Goal: Task Accomplishment & Management: Use online tool/utility

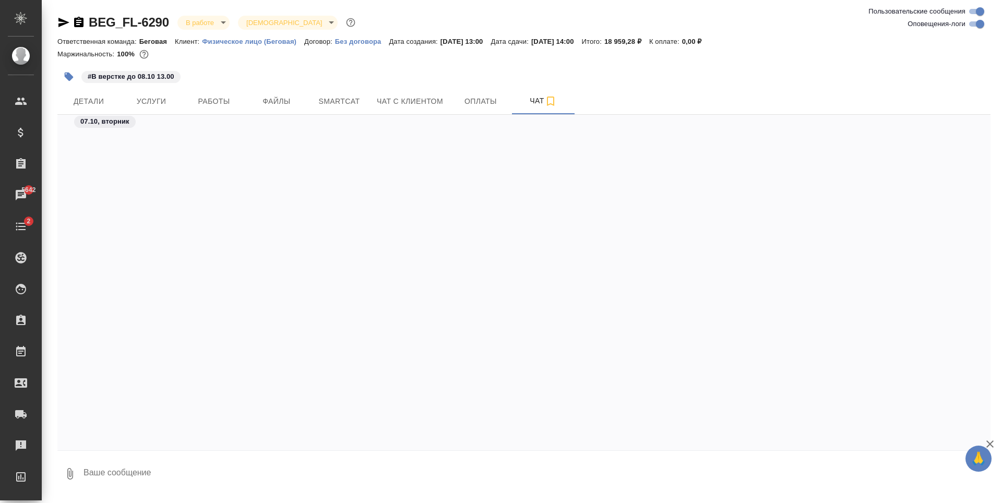
scroll to position [2948, 0]
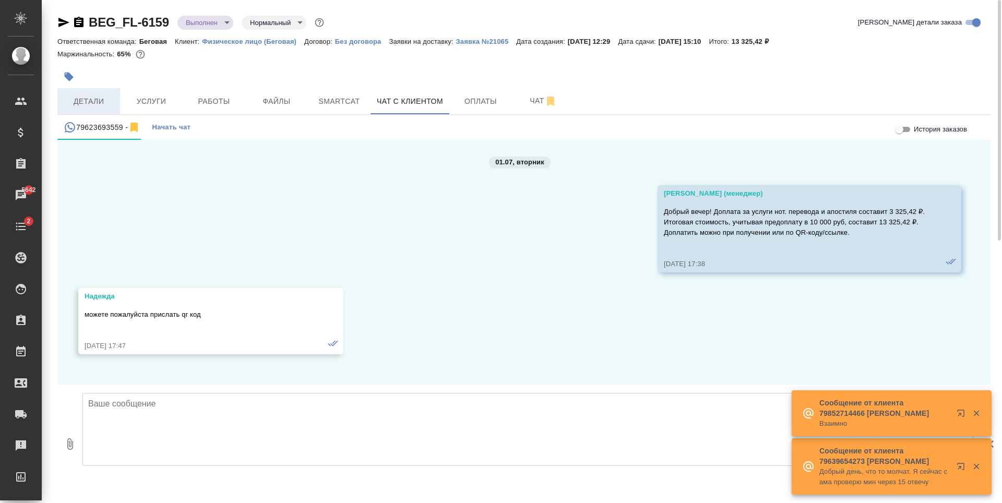
scroll to position [4560, 0]
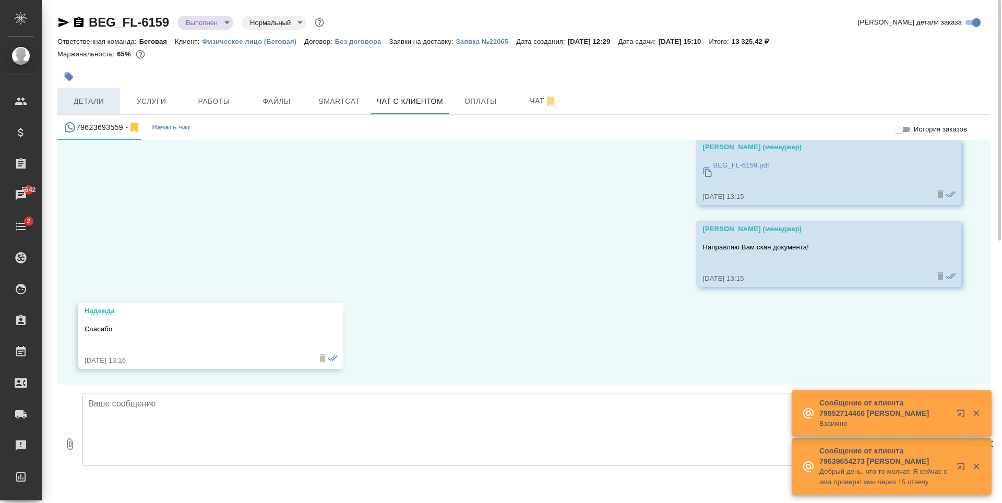
click at [116, 105] on button "Детали" at bounding box center [88, 101] width 63 height 26
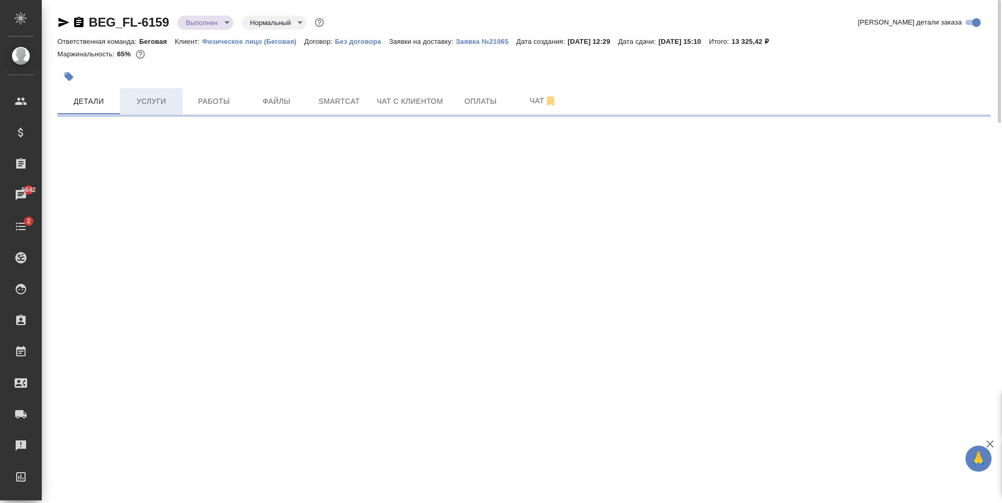
select select "RU"
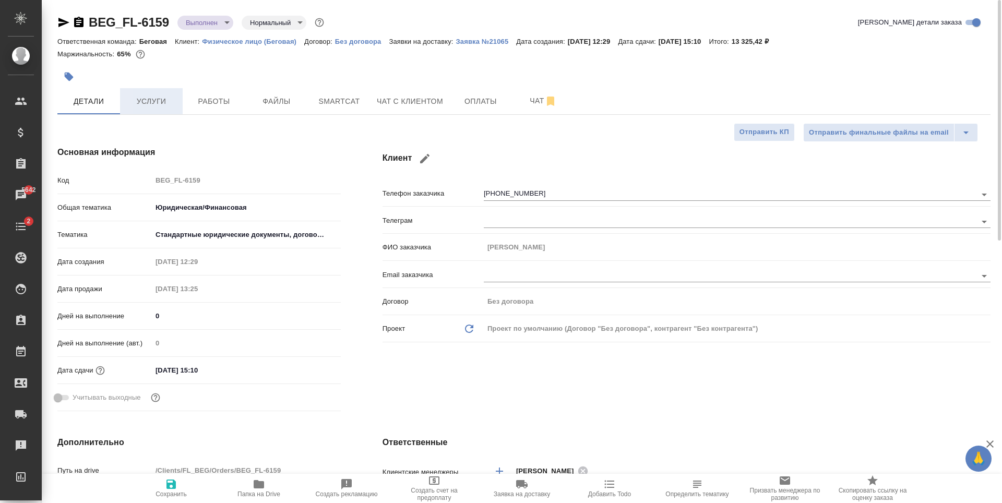
type textarea "x"
click at [435, 95] on span "Чат с клиентом" at bounding box center [410, 101] width 66 height 13
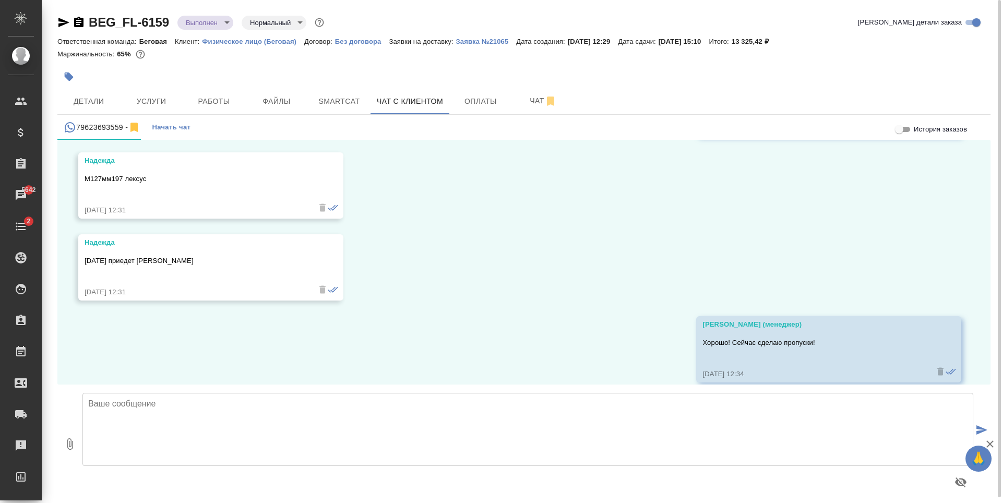
scroll to position [4195, 0]
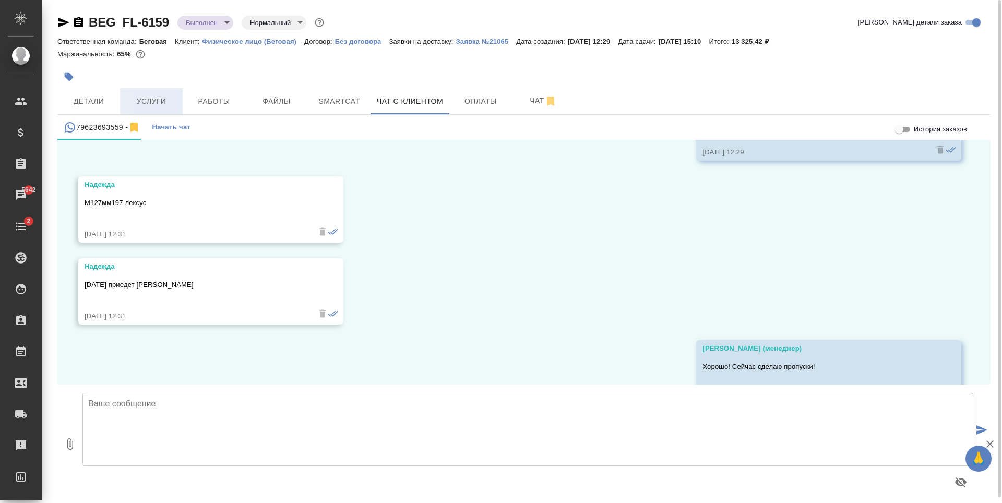
click at [167, 97] on span "Услуги" at bounding box center [151, 101] width 50 height 13
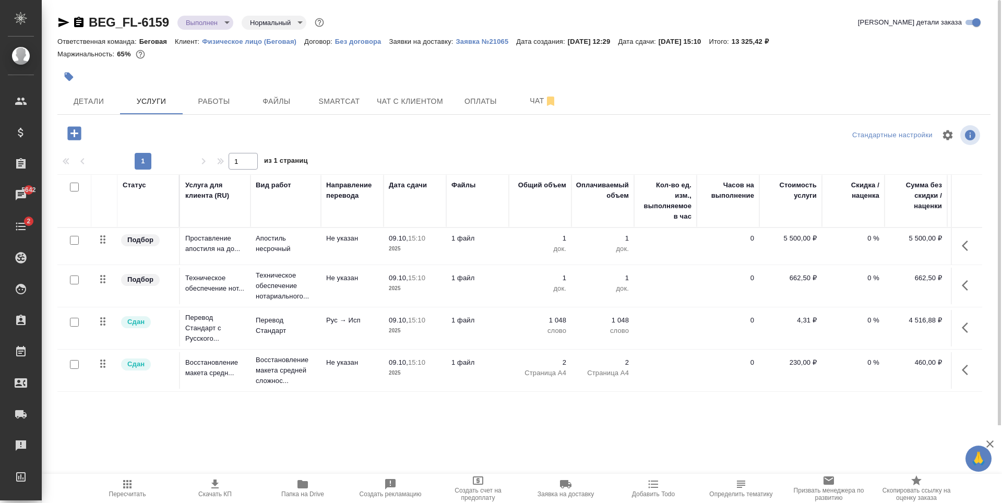
click at [214, 23] on body "🙏 .cls-1 fill:#fff; AWATERA Antonova Kristina Клиенты Спецификации Заказы 5642 …" at bounding box center [501, 251] width 1002 height 503
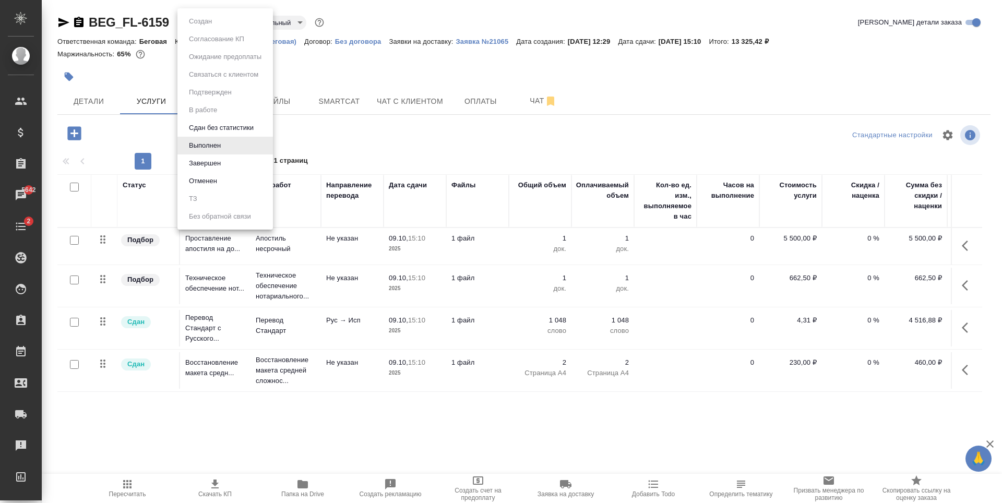
click at [90, 37] on div at bounding box center [501, 251] width 1002 height 503
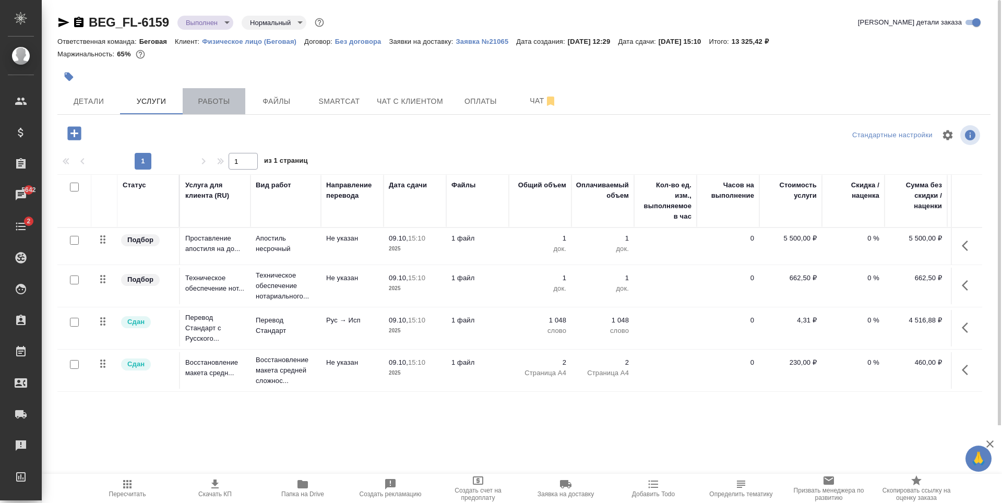
click at [230, 97] on span "Работы" at bounding box center [214, 101] width 50 height 13
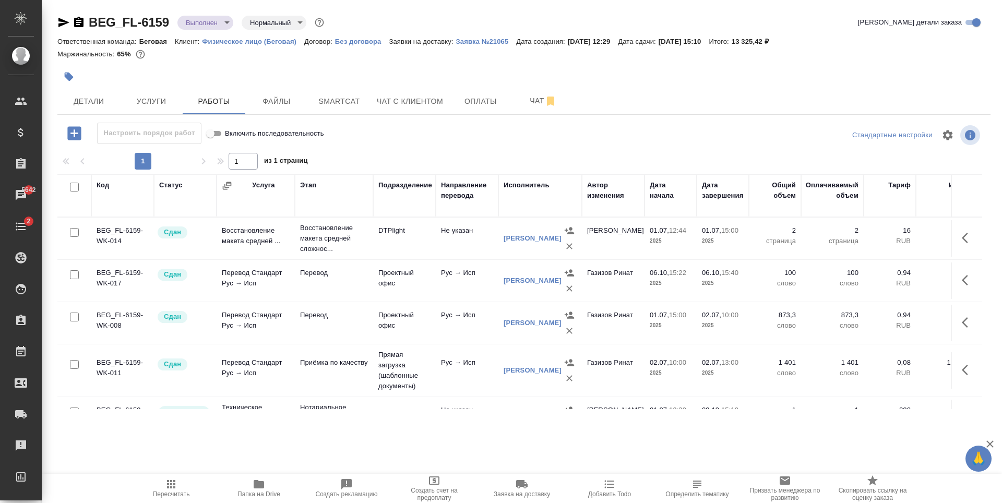
click at [216, 26] on body "🙏 .cls-1 fill:#fff; AWATERA Antonova Kristina Клиенты Спецификации Заказы 5642 …" at bounding box center [501, 251] width 1002 height 503
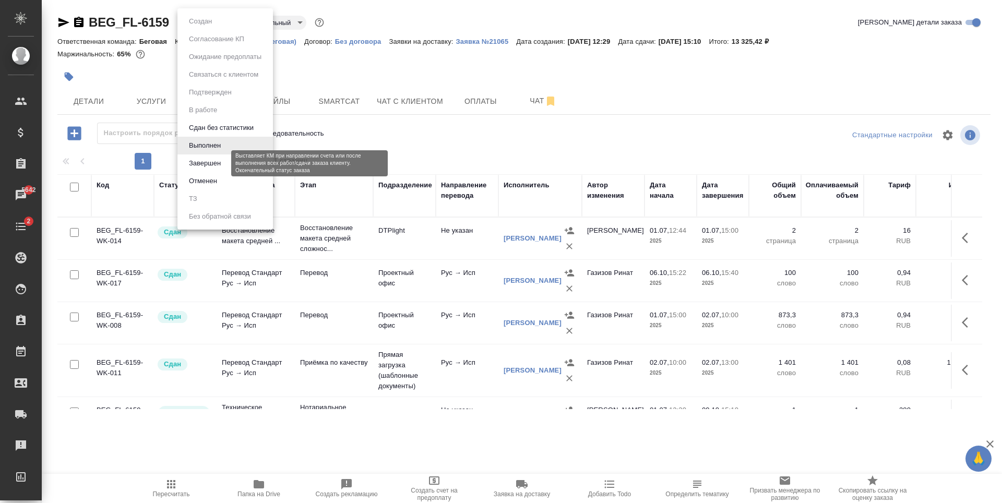
click at [206, 159] on button "Завершен" at bounding box center [205, 163] width 38 height 11
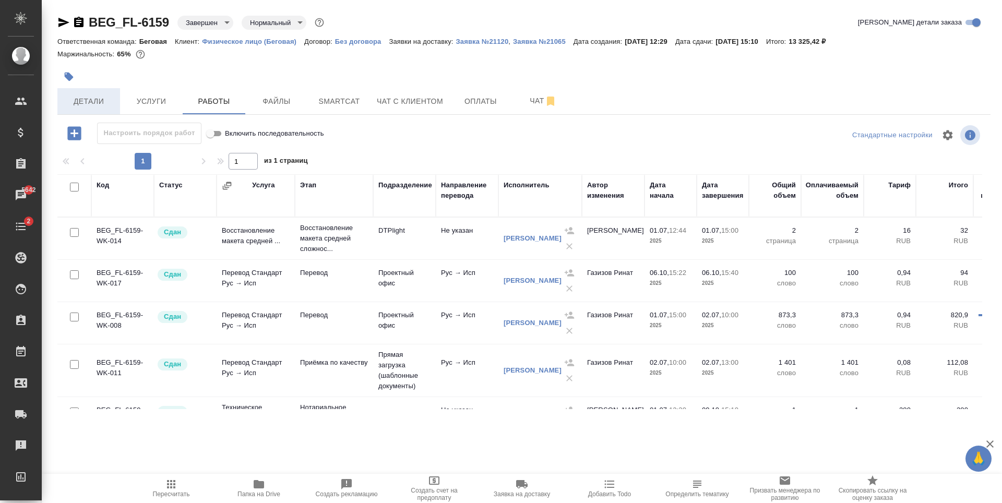
click at [109, 98] on span "Детали" at bounding box center [89, 101] width 50 height 13
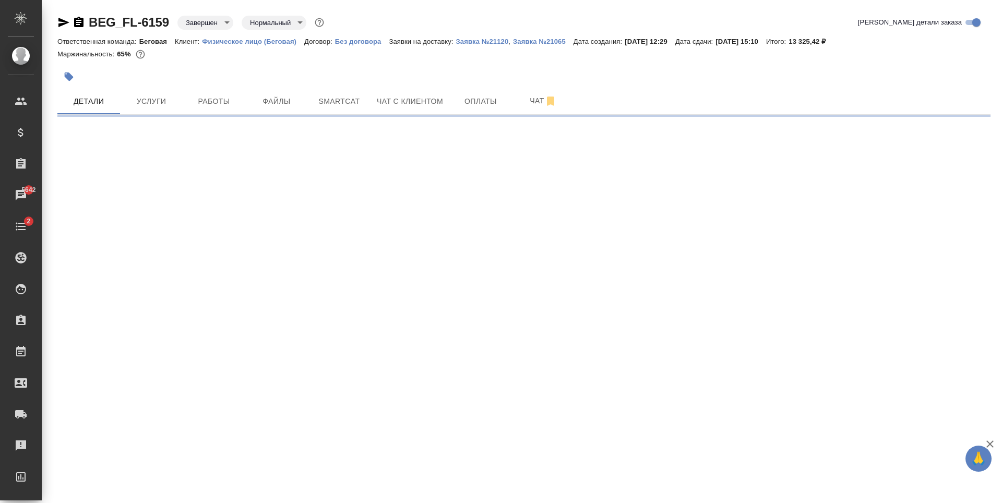
select select "RU"
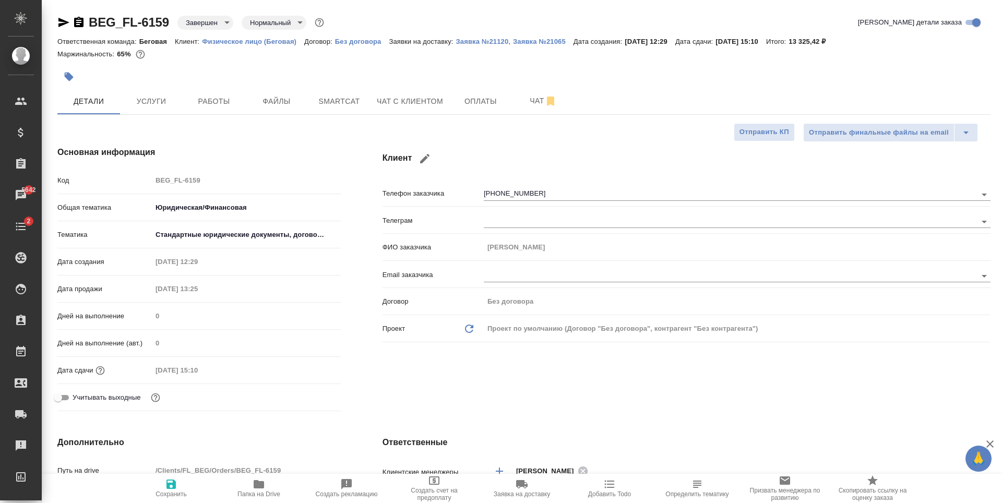
type textarea "x"
click at [218, 26] on body "🙏 .cls-1 fill:#fff; AWATERA Antonova Kristina Клиенты Спецификации Заказы 5642 …" at bounding box center [501, 251] width 1002 height 503
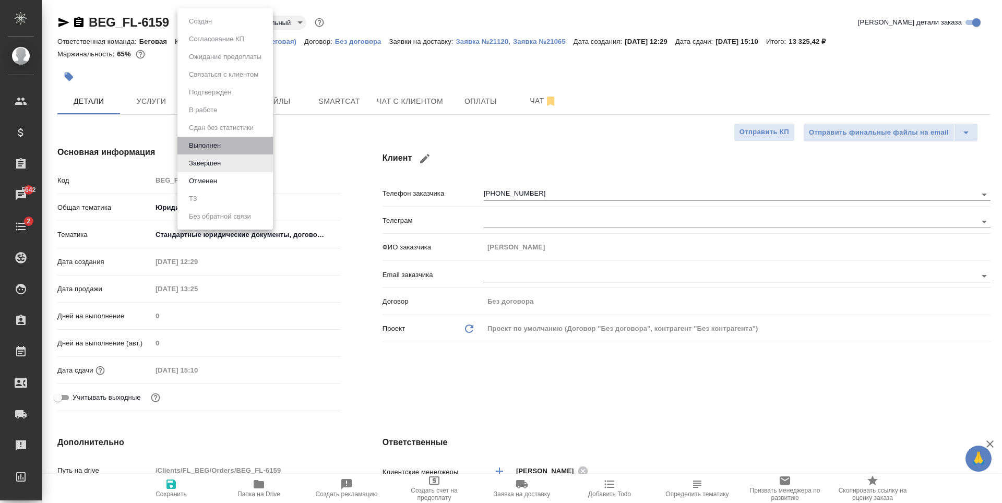
click at [233, 150] on li "Выполнен" at bounding box center [226, 146] width 96 height 18
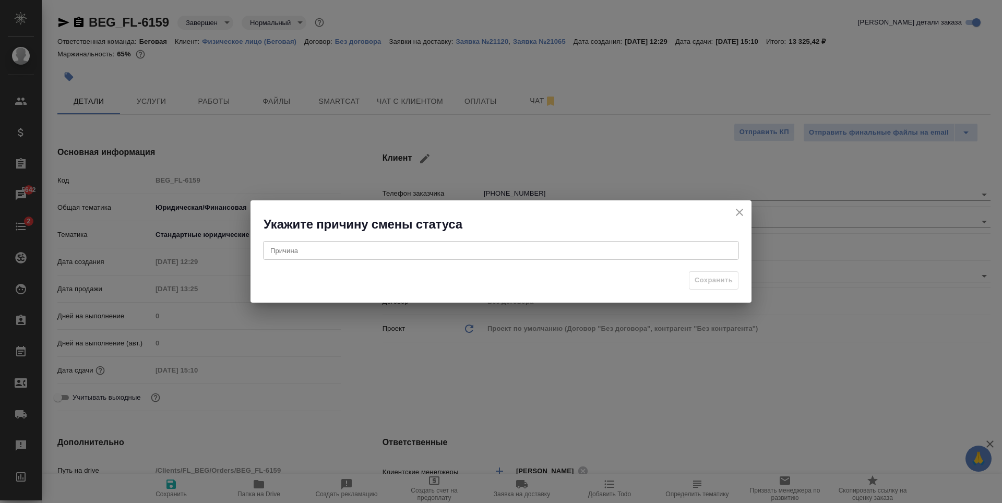
click at [712, 258] on div "x Причина" at bounding box center [501, 250] width 476 height 19
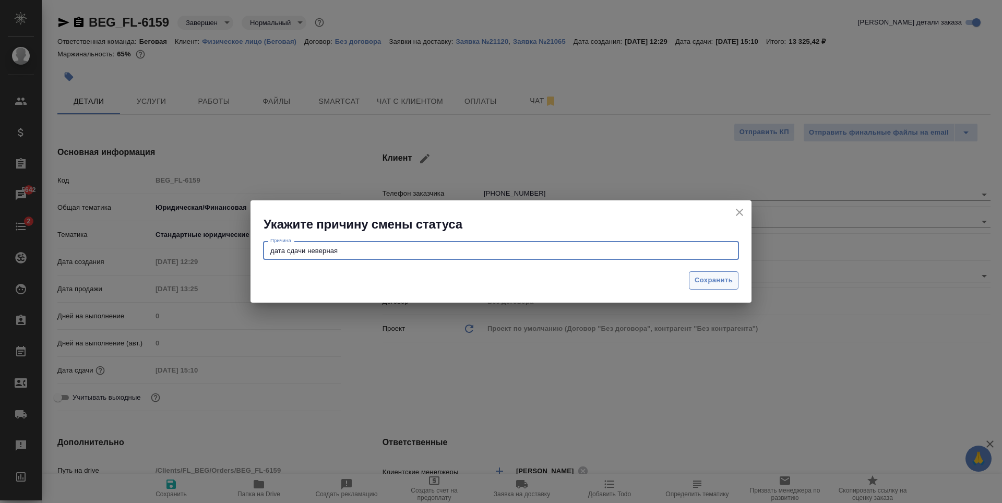
type textarea "дата сдачи неверная"
click at [728, 283] on span "Сохранить" at bounding box center [714, 281] width 38 height 12
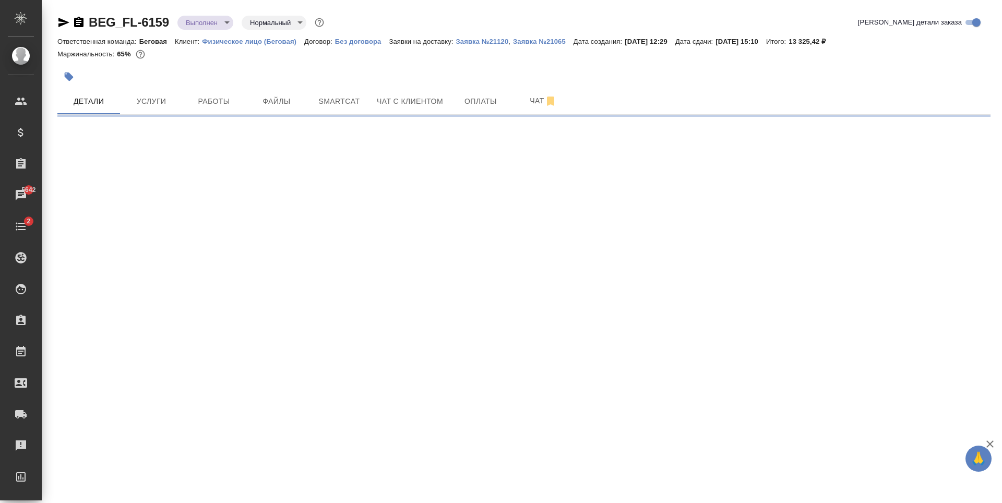
select select "RU"
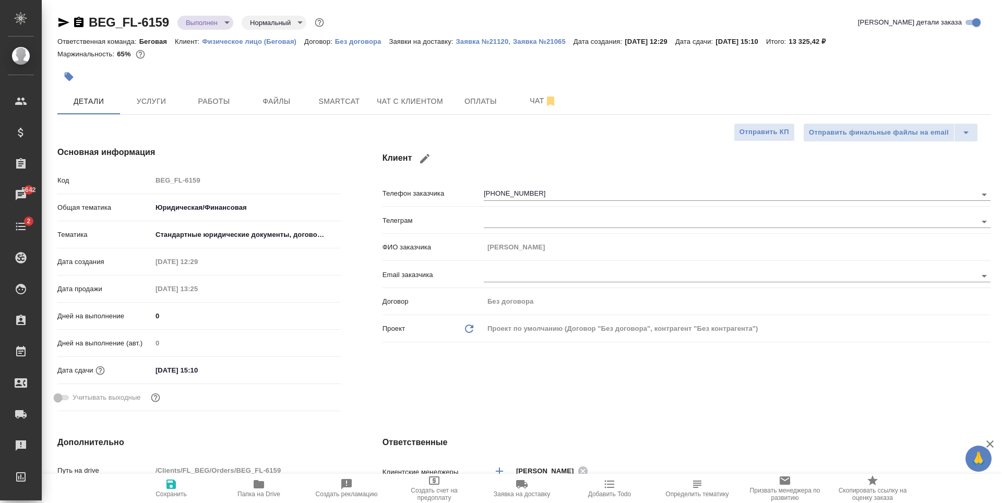
type textarea "x"
click at [221, 364] on input "09.10.2025 15:10" at bounding box center [197, 370] width 91 height 15
click at [314, 365] on icon "button" at bounding box center [310, 370] width 13 height 13
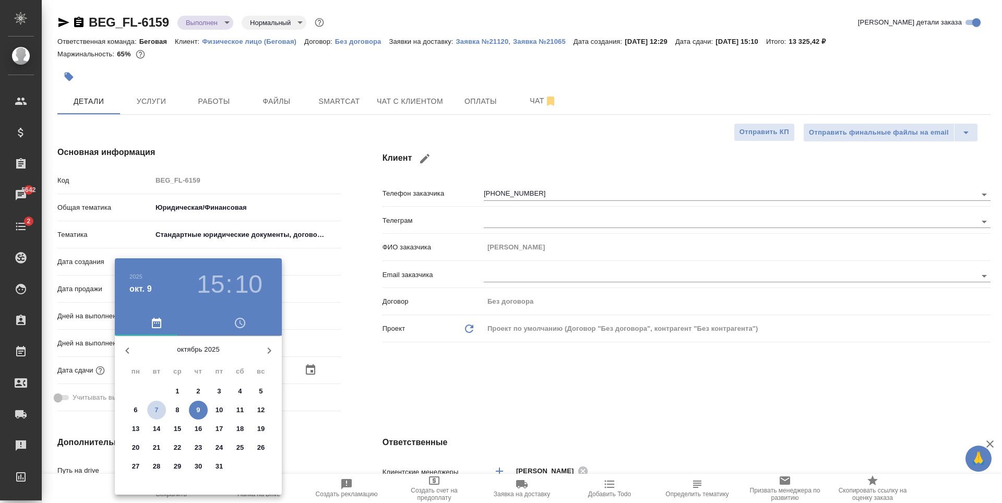
click at [161, 412] on span "7" at bounding box center [156, 410] width 19 height 10
type input "07.10.2025 15:10"
type textarea "x"
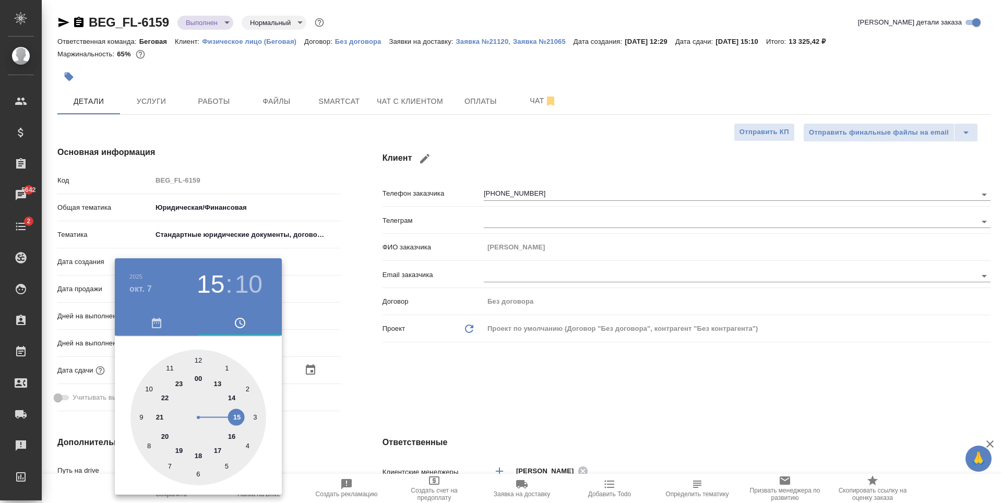
click at [232, 394] on div at bounding box center [199, 418] width 136 height 136
type input "07.10.2025 14:10"
type textarea "x"
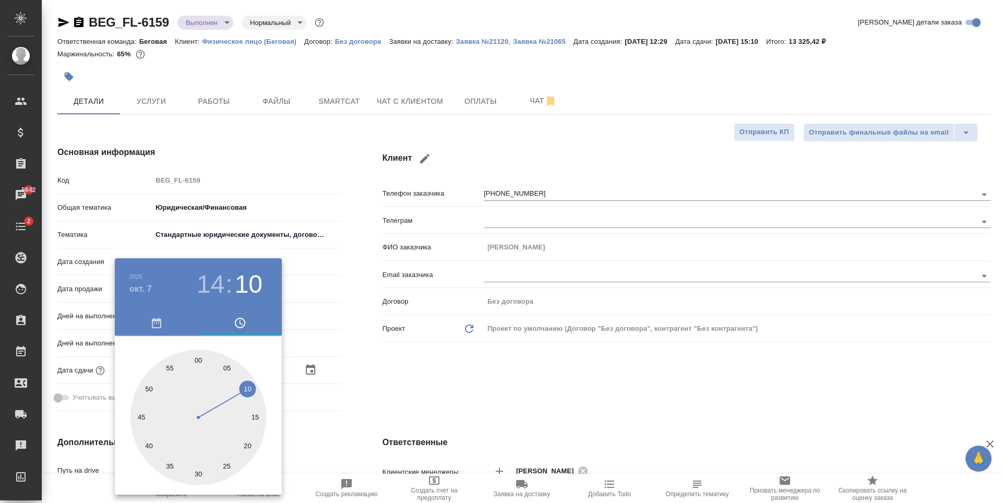
click at [341, 386] on div at bounding box center [501, 251] width 1002 height 503
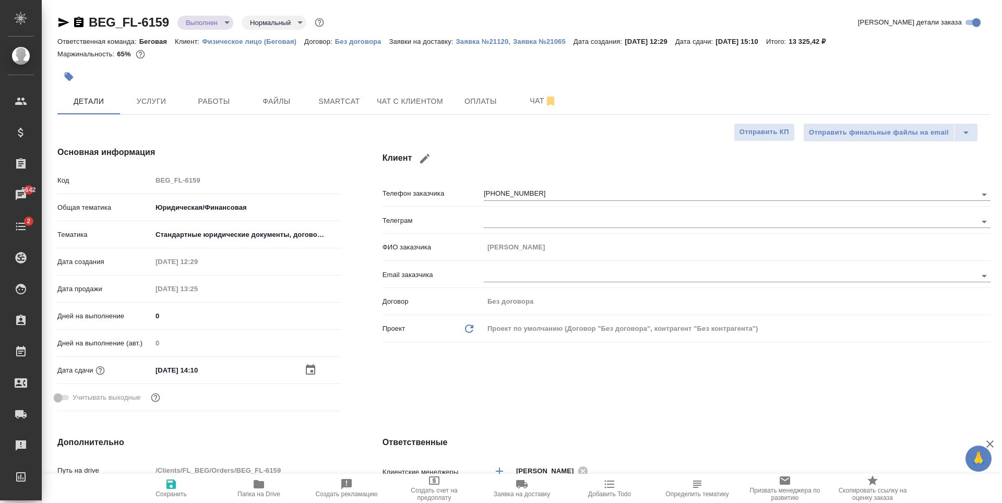
click at [181, 477] on button "Сохранить" at bounding box center [171, 488] width 88 height 29
type textarea "x"
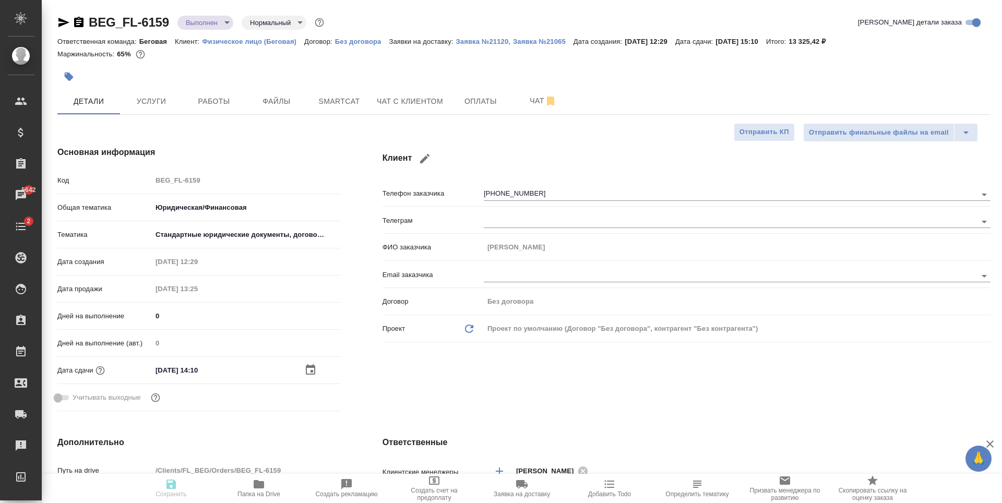
type textarea "x"
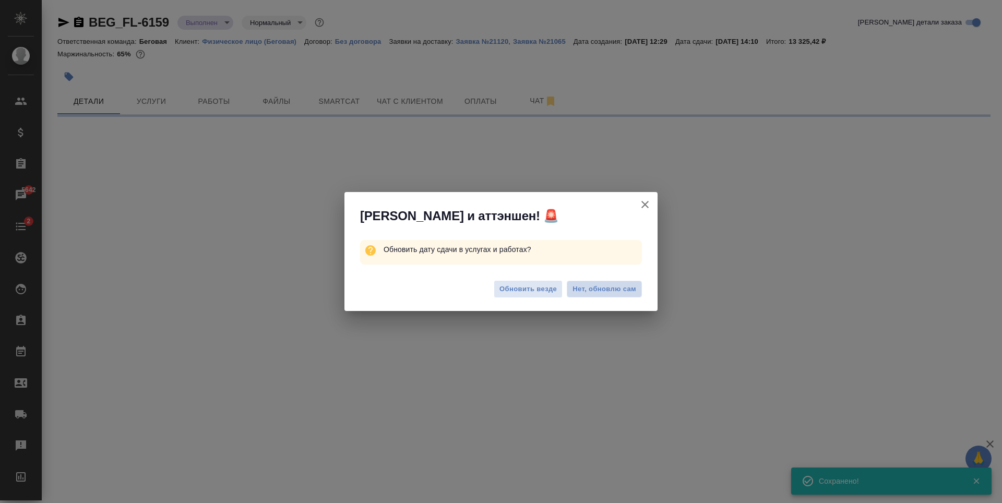
click at [631, 288] on span "Нет, обновлю сам" at bounding box center [605, 289] width 64 height 10
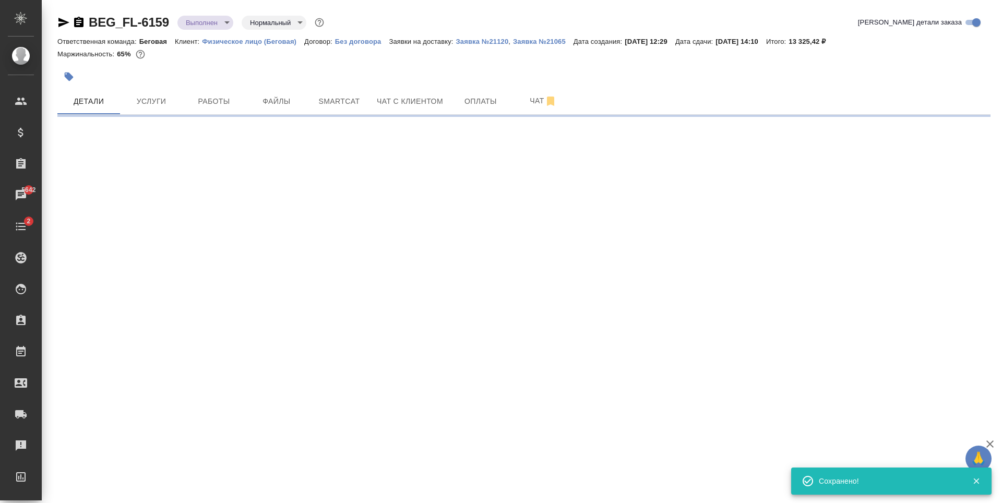
select select "RU"
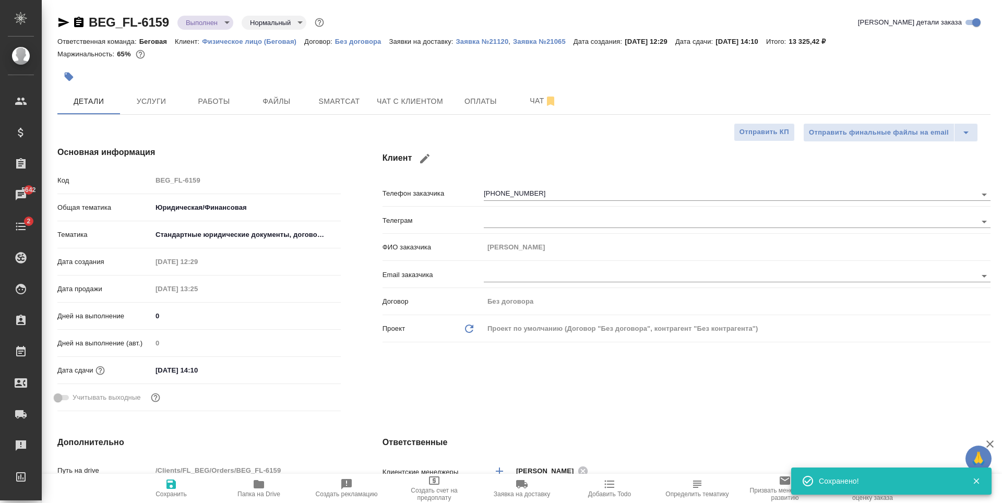
type textarea "x"
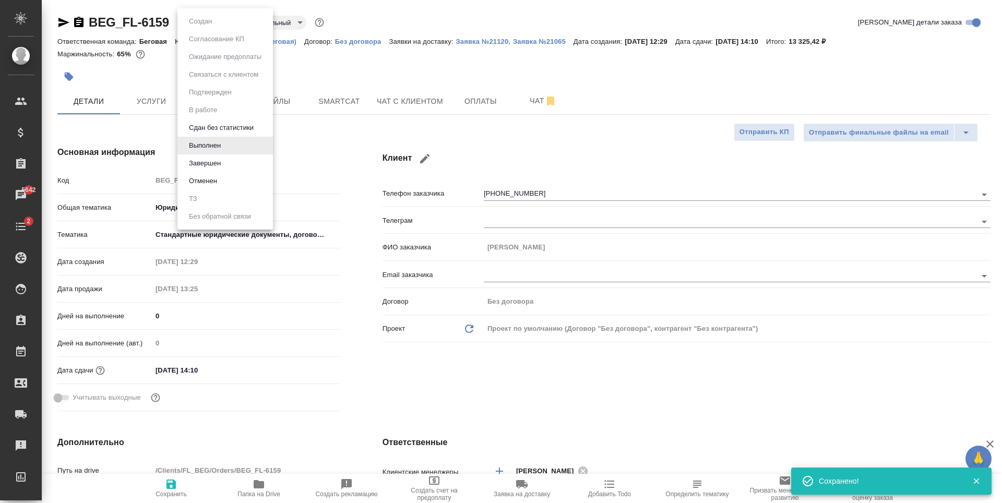
click at [230, 22] on body "🙏 .cls-1 fill:#fff; AWATERA Antonova Kristina Клиенты Спецификации Заказы 5642 …" at bounding box center [501, 251] width 1002 height 503
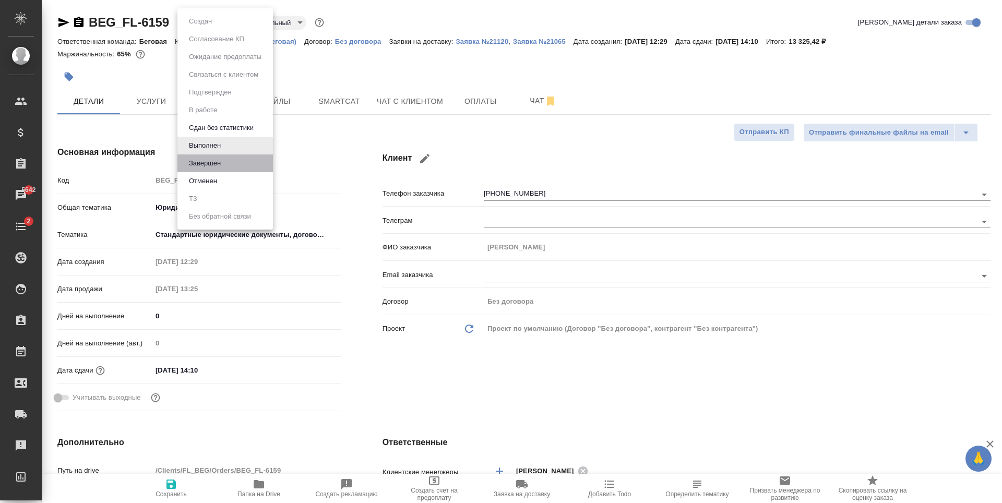
click at [233, 160] on li "Завершен" at bounding box center [226, 164] width 96 height 18
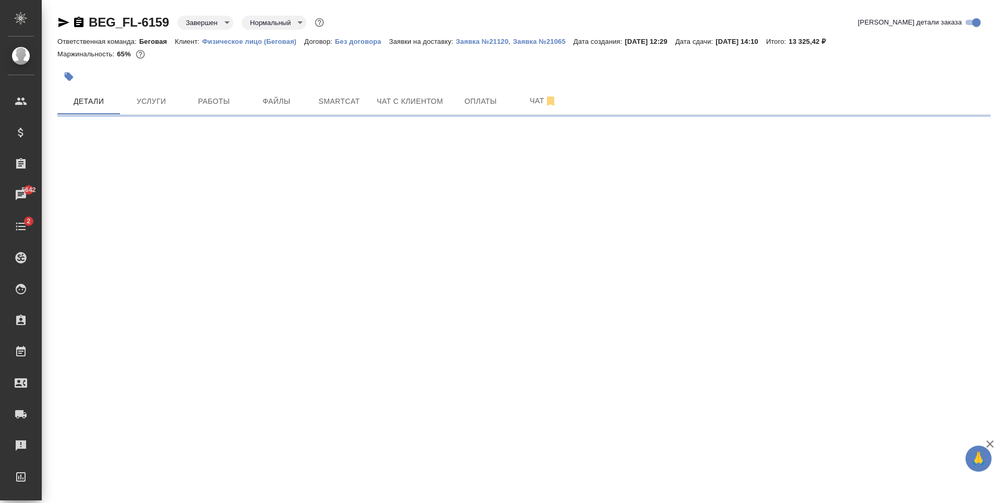
select select "RU"
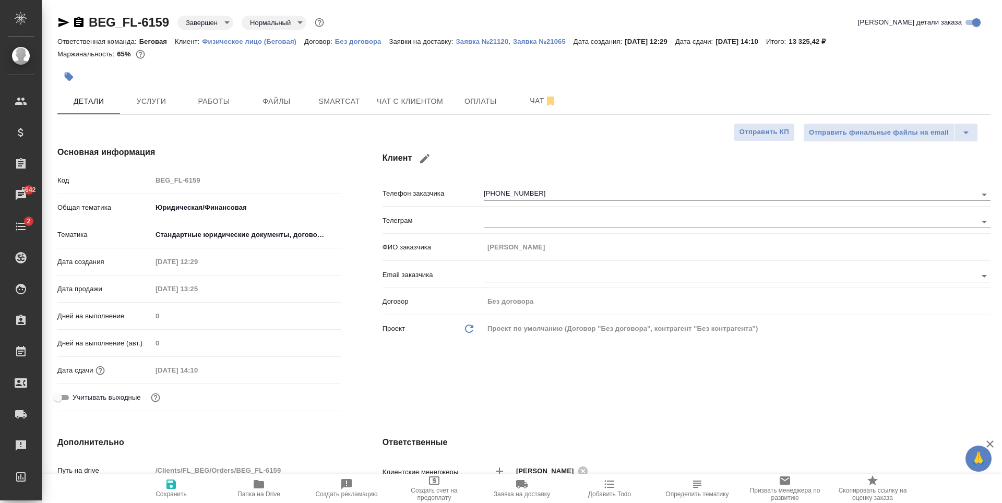
type textarea "x"
click at [424, 109] on button "Чат с клиентом" at bounding box center [410, 101] width 79 height 26
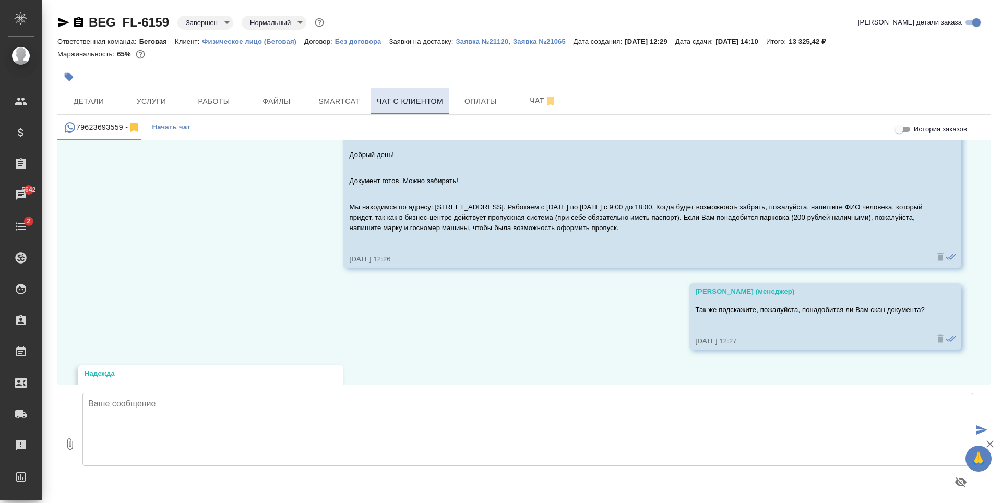
scroll to position [4560, 0]
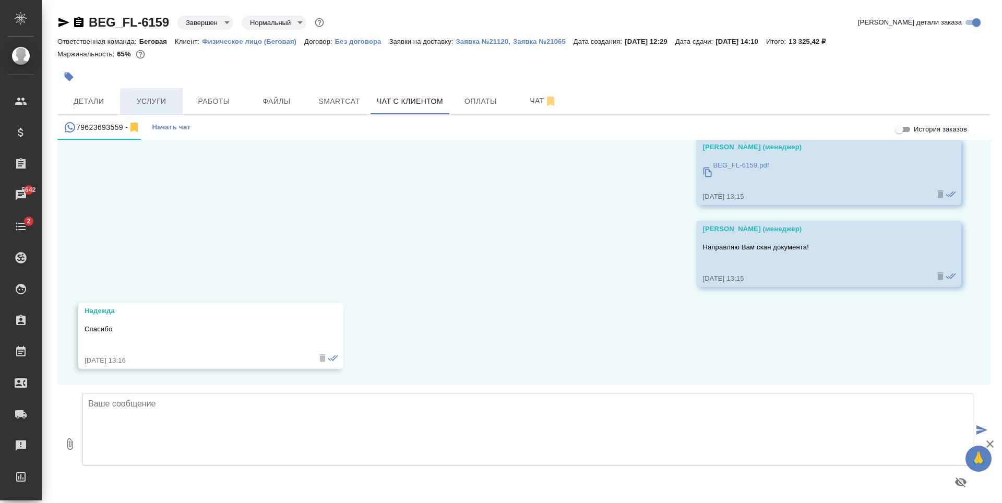
click at [144, 110] on button "Услуги" at bounding box center [151, 101] width 63 height 26
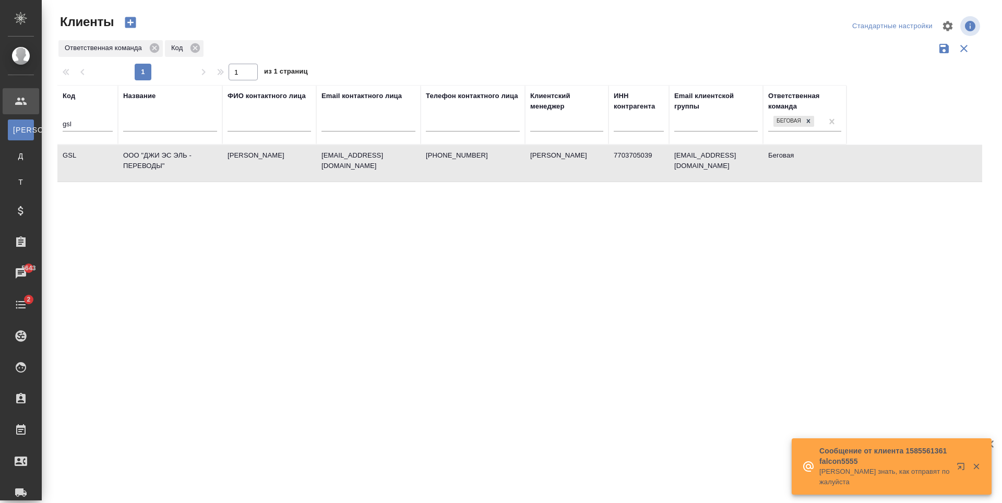
select select "RU"
click at [169, 132] on input "text" at bounding box center [170, 125] width 94 height 13
click at [68, 129] on input "gsl" at bounding box center [88, 125] width 50 height 13
click at [158, 132] on input "text" at bounding box center [170, 125] width 94 height 13
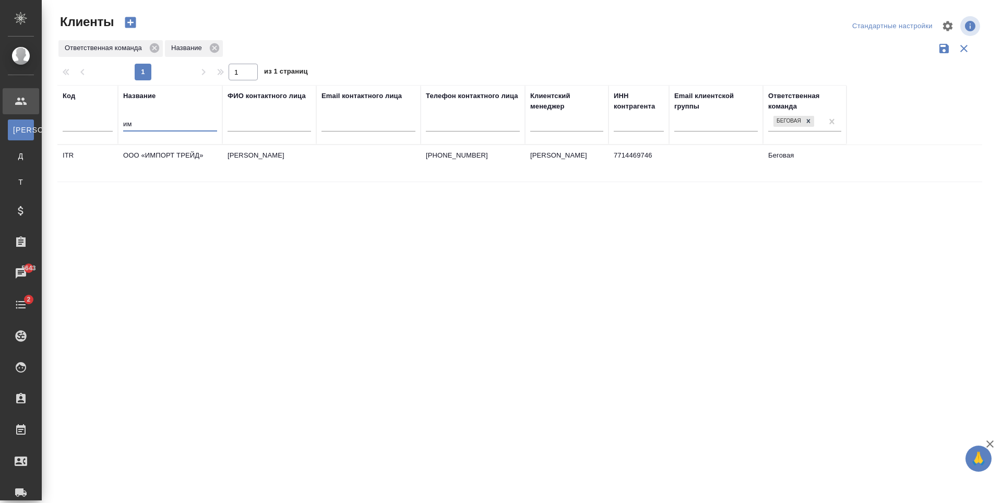
type input "и"
type input "шьз"
type input "import"
click at [280, 182] on td "[PERSON_NAME]" at bounding box center [269, 163] width 94 height 37
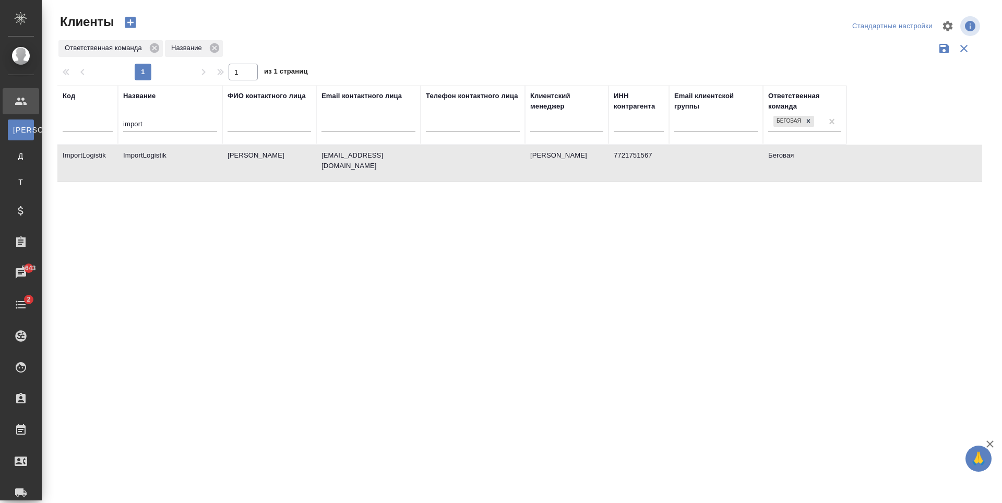
click at [280, 182] on td "Воробьёв Александр" at bounding box center [269, 163] width 94 height 37
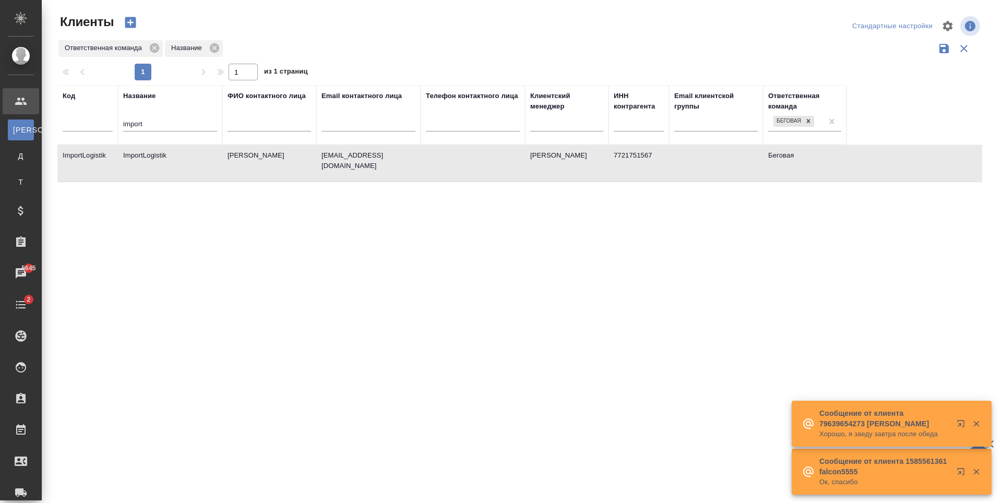
click at [209, 171] on td "ImportLogistik" at bounding box center [170, 163] width 104 height 37
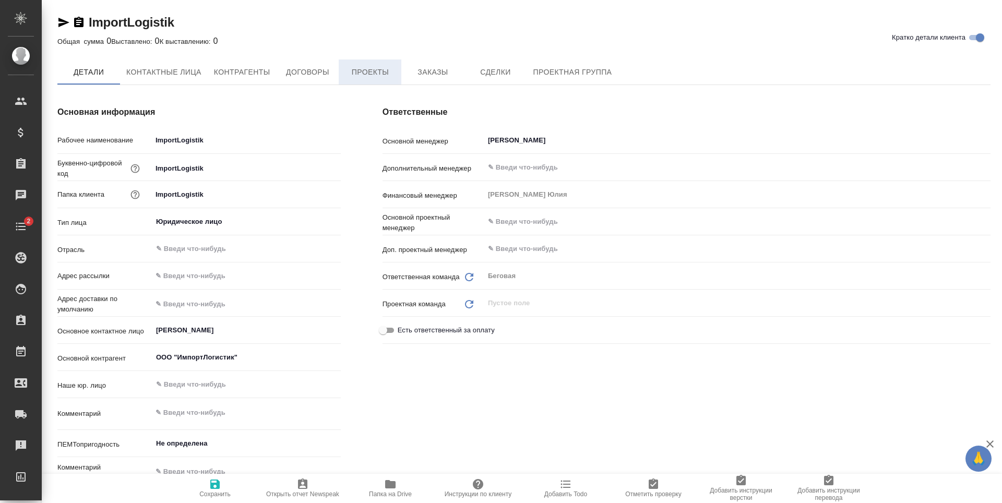
type textarea "x"
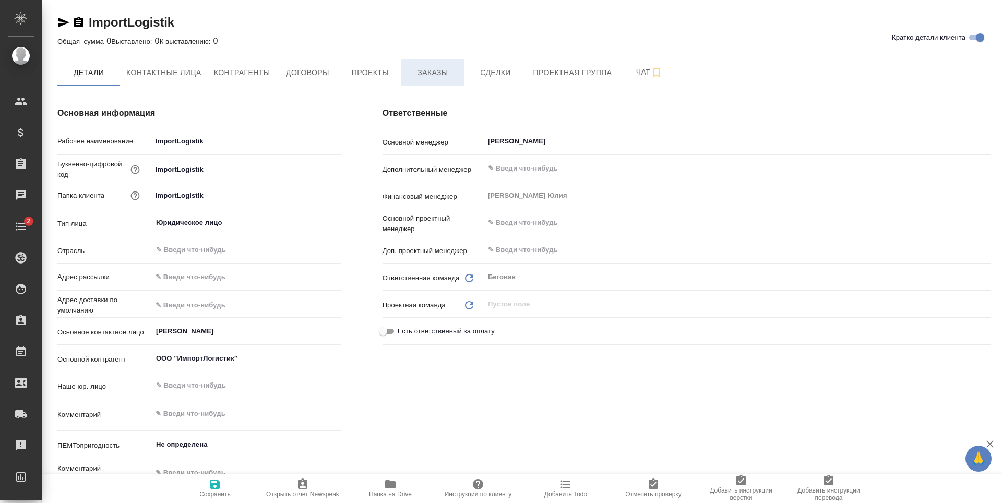
type textarea "x"
click at [418, 75] on span "Заказы" at bounding box center [433, 72] width 50 height 13
type textarea "x"
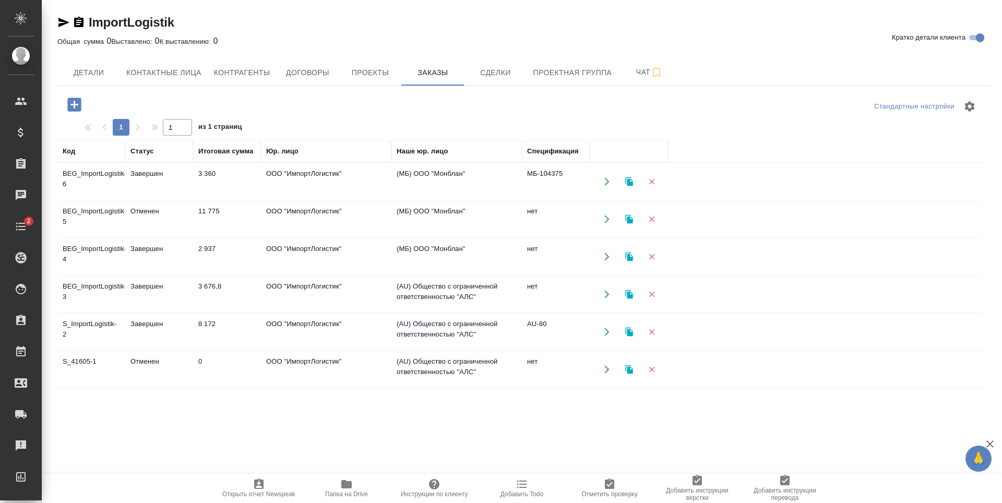
click at [348, 186] on td "ООО "ИмпортЛогистик"" at bounding box center [326, 181] width 131 height 37
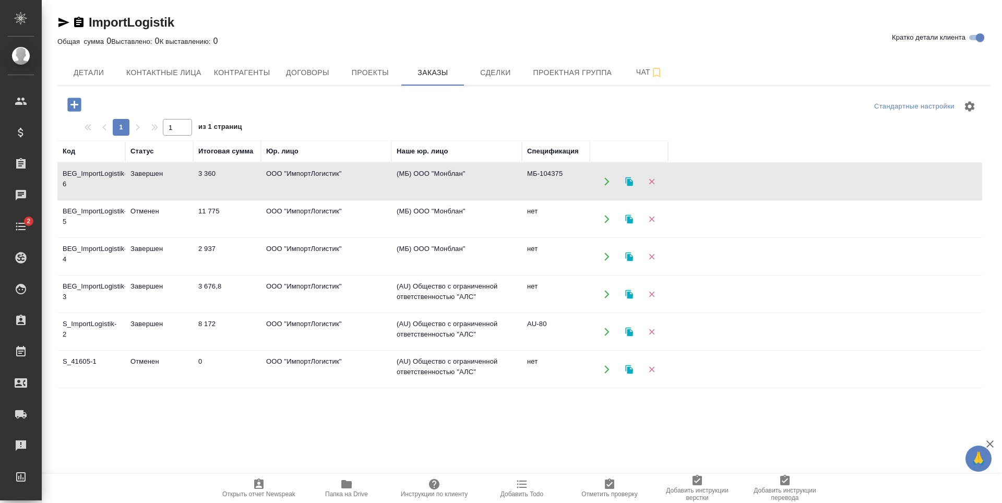
click at [348, 186] on td "ООО "ИмпортЛогистик"" at bounding box center [326, 181] width 131 height 37
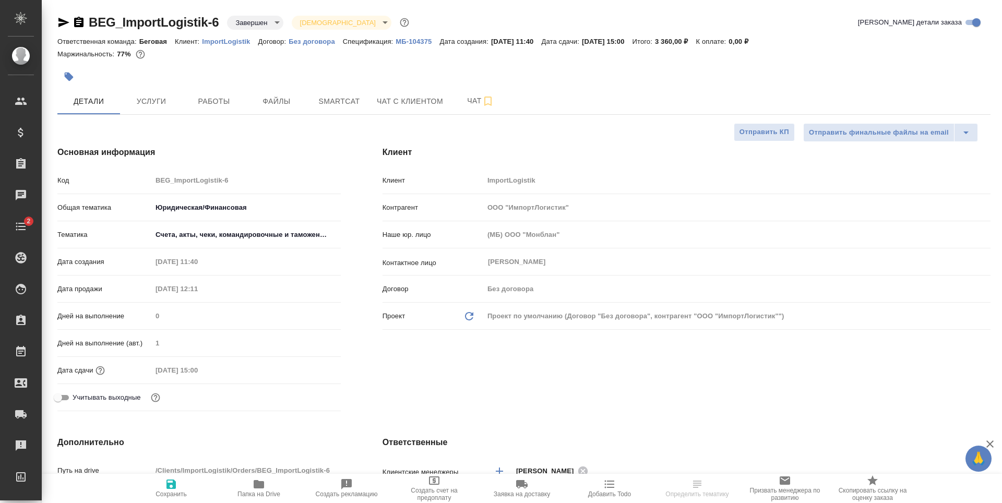
select select "RU"
type textarea "x"
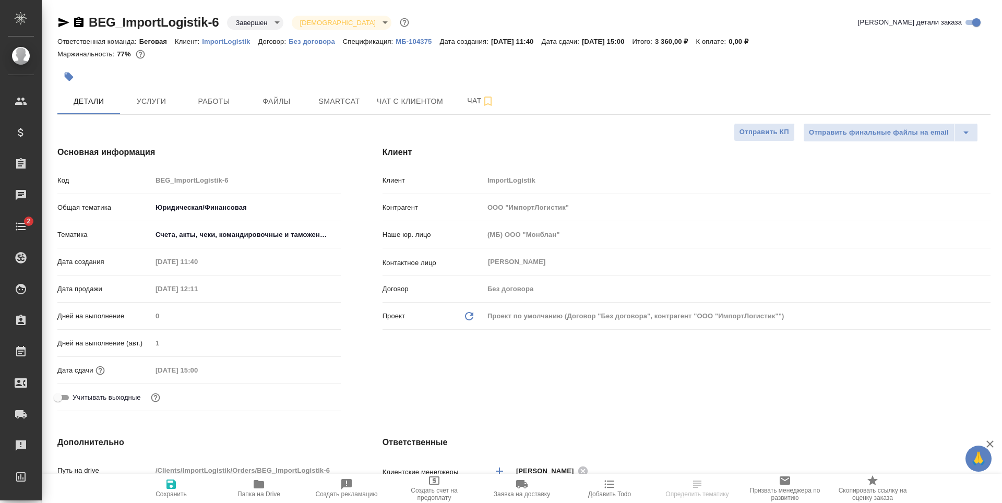
type textarea "x"
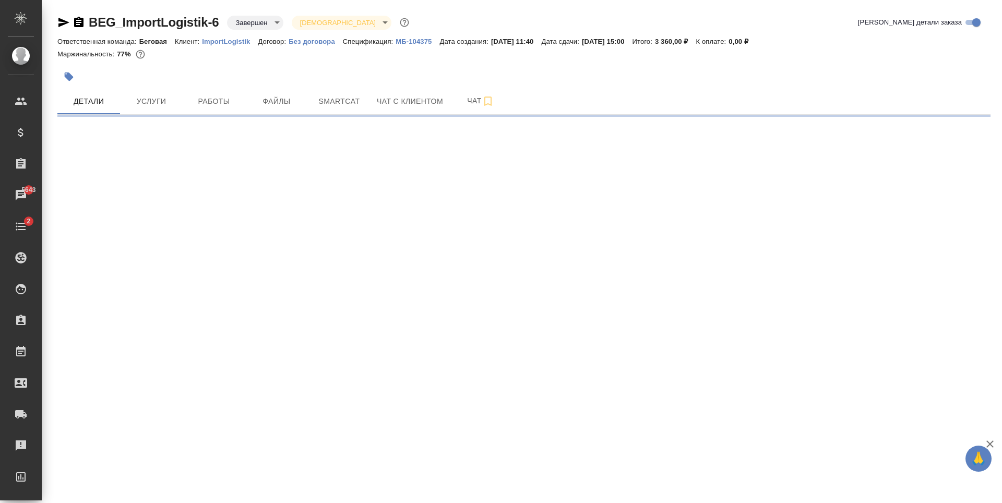
select select "RU"
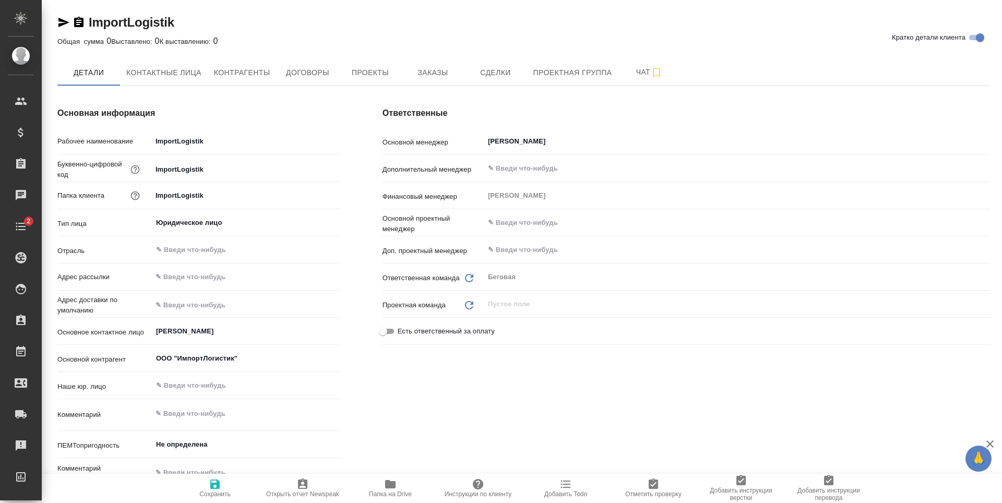
click at [275, 73] on button "Контрагенты" at bounding box center [242, 73] width 69 height 26
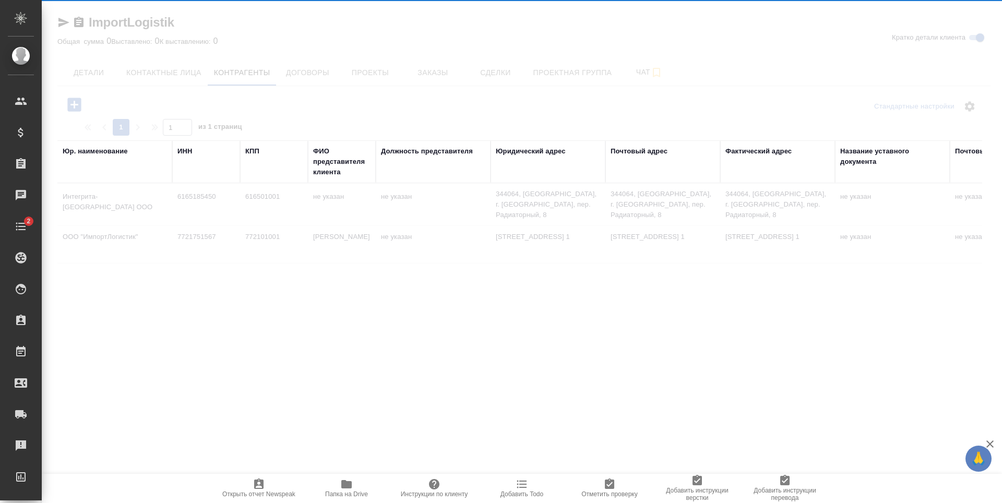
click at [320, 76] on div at bounding box center [522, 251] width 961 height 503
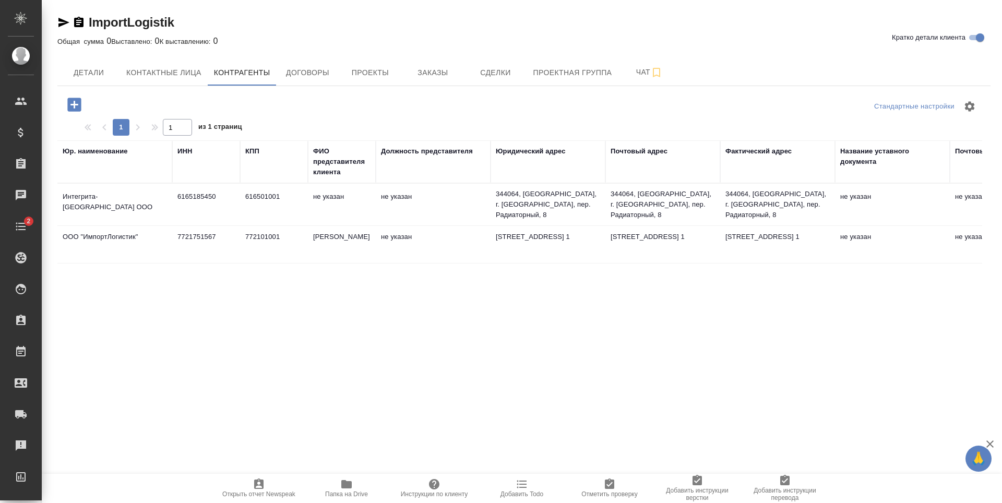
click at [320, 76] on span "Договоры" at bounding box center [307, 72] width 50 height 13
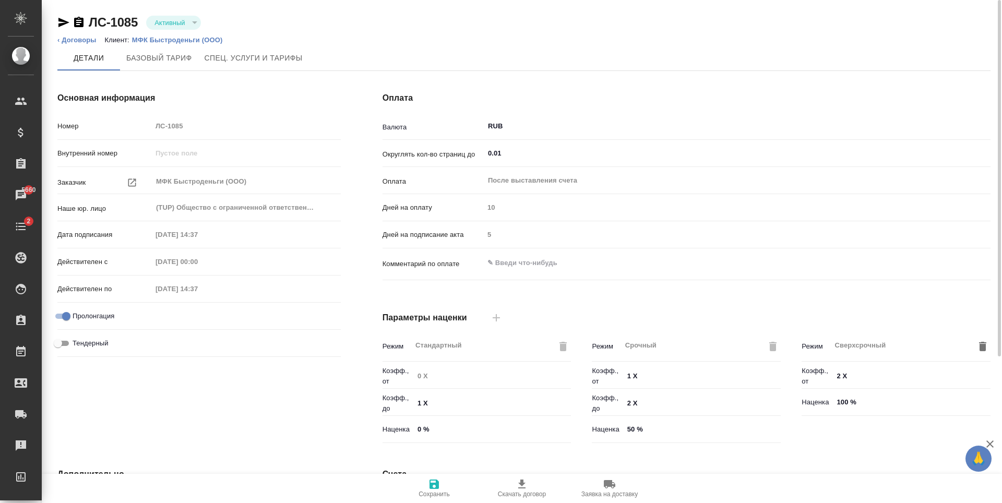
scroll to position [207, 0]
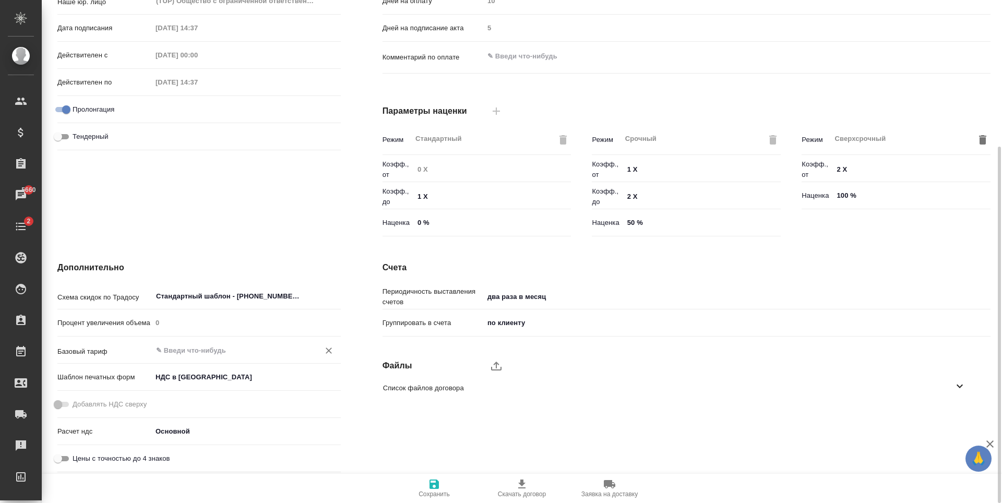
click at [233, 353] on input "text" at bounding box center [229, 350] width 148 height 13
type input "с"
type input "б"
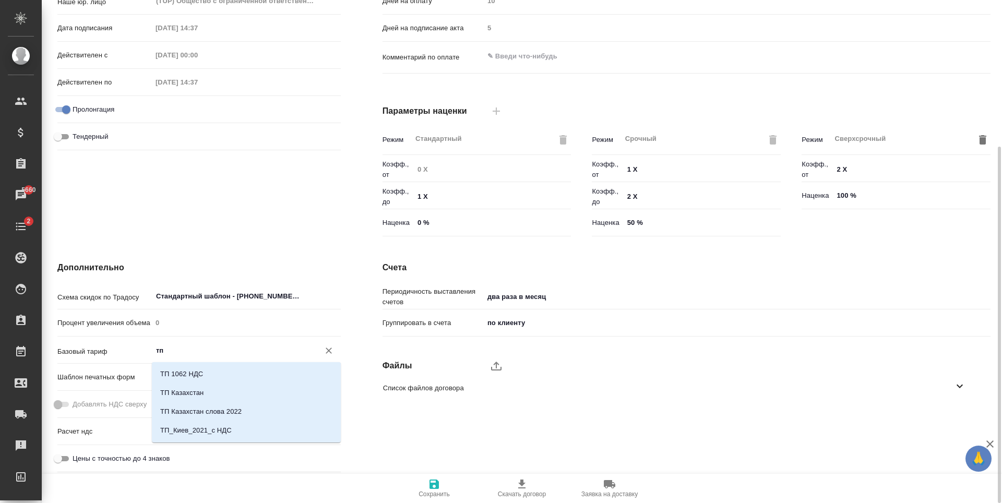
type input "т"
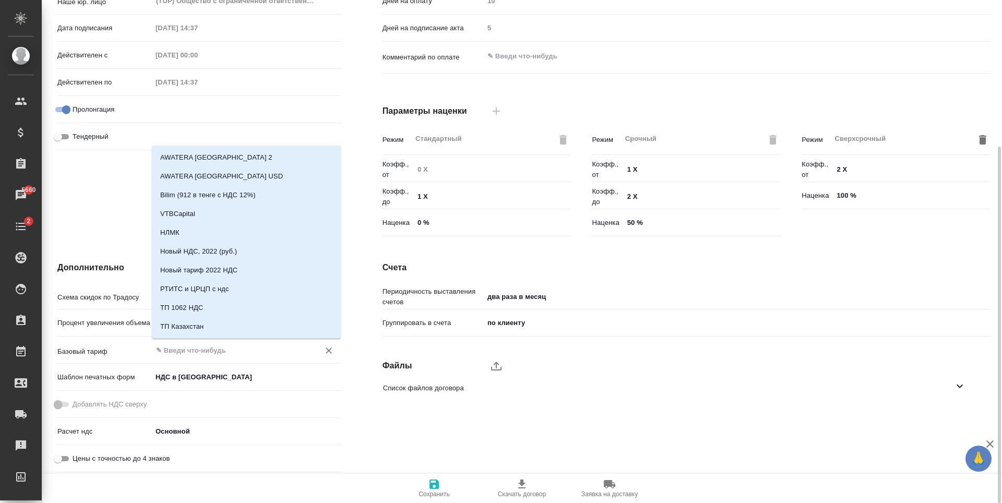
type input "с"
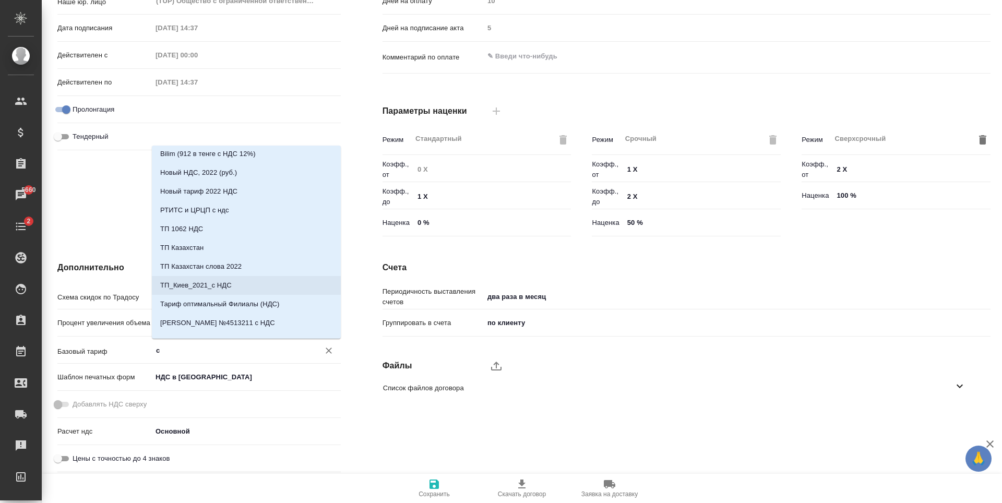
scroll to position [0, 0]
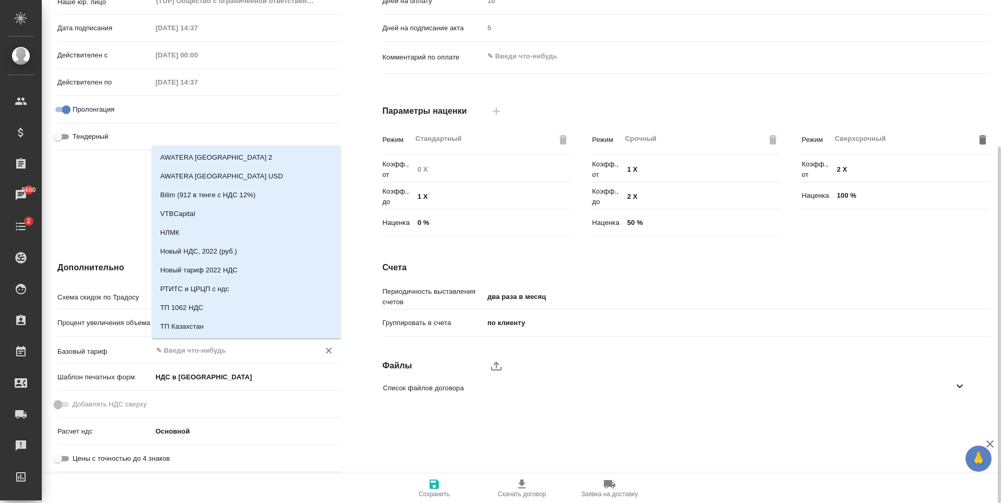
click at [376, 256] on div "Счета Периодичность выставления счетов два раза в месяц twiceMonth Группировать…" at bounding box center [687, 369] width 650 height 257
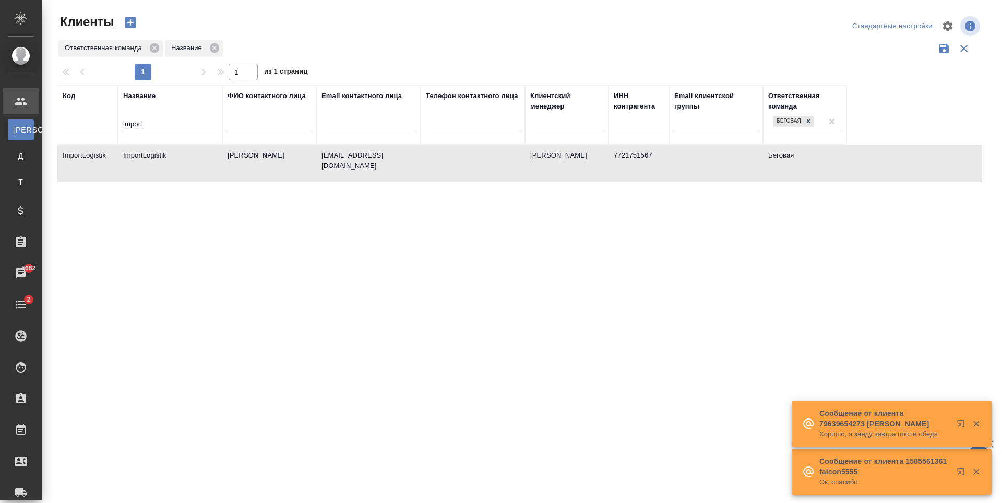
select select "RU"
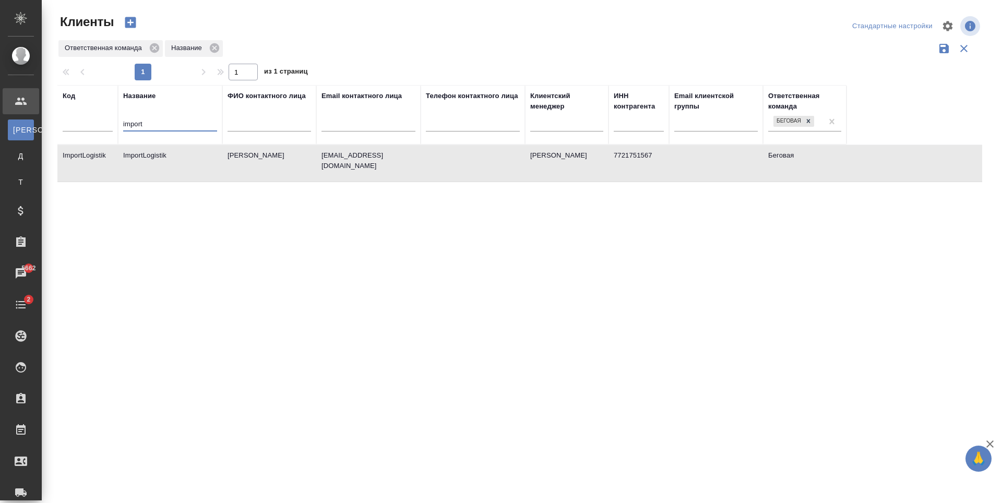
click at [131, 130] on input "import" at bounding box center [170, 125] width 94 height 13
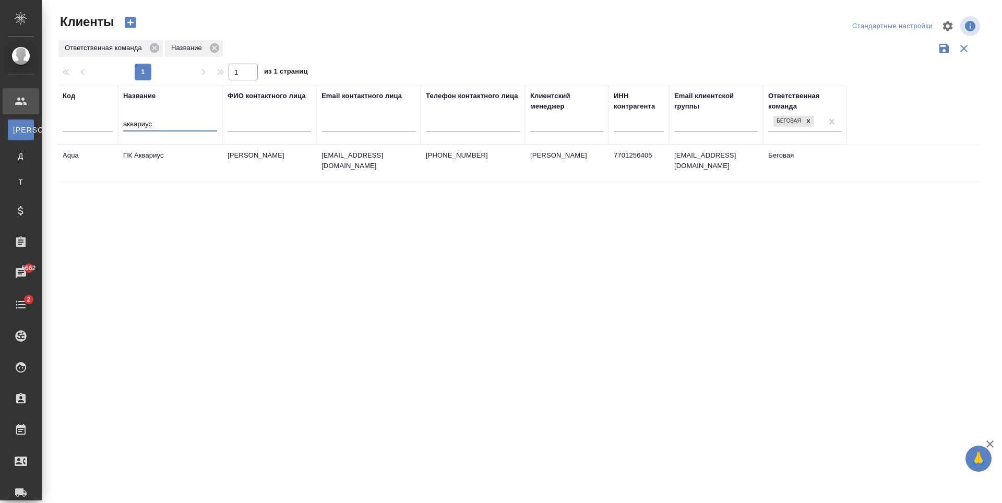
click at [408, 178] on td "[EMAIL_ADDRESS][DOMAIN_NAME]" at bounding box center [368, 163] width 104 height 37
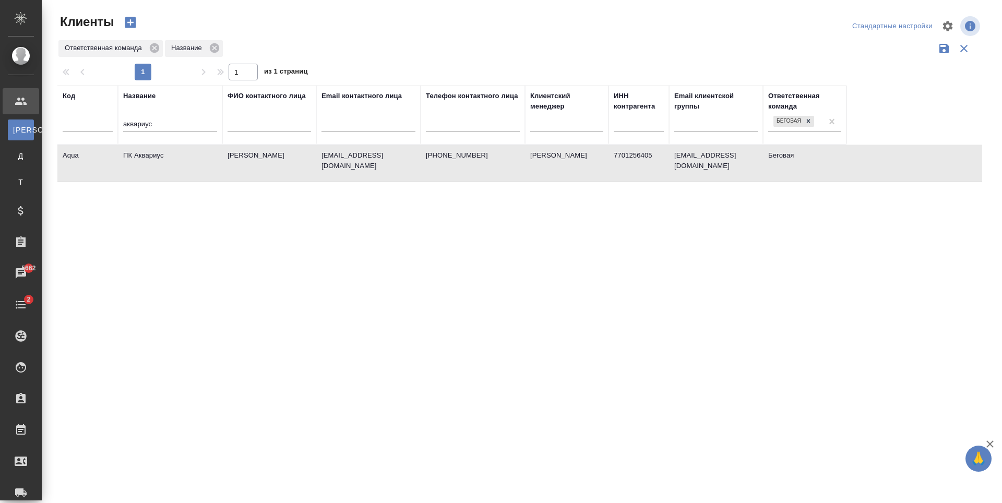
click at [408, 178] on td "[EMAIL_ADDRESS][DOMAIN_NAME]" at bounding box center [368, 163] width 104 height 37
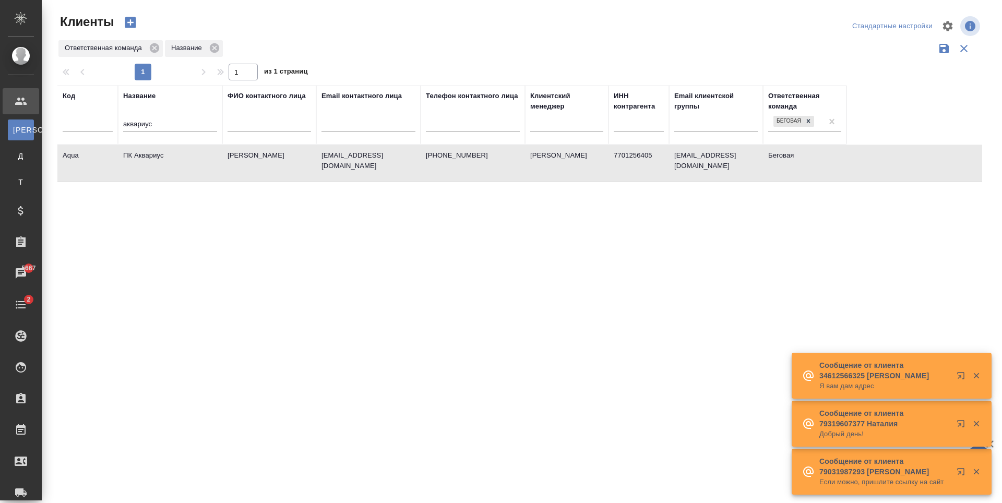
click at [144, 128] on input "аквариус" at bounding box center [170, 125] width 94 height 13
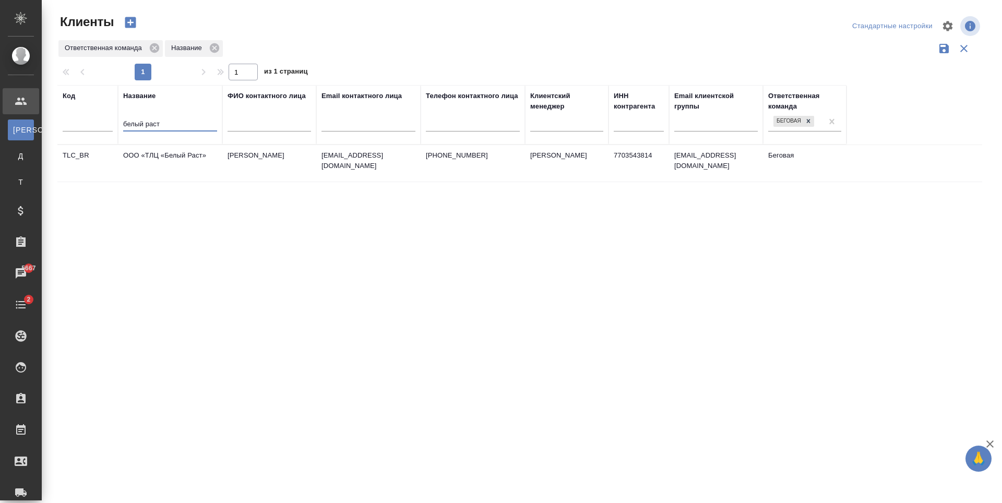
type input "белый раст"
click at [426, 180] on td "[PHONE_NUMBER]" at bounding box center [473, 163] width 104 height 37
click at [426, 180] on td "+74952409560" at bounding box center [473, 163] width 104 height 37
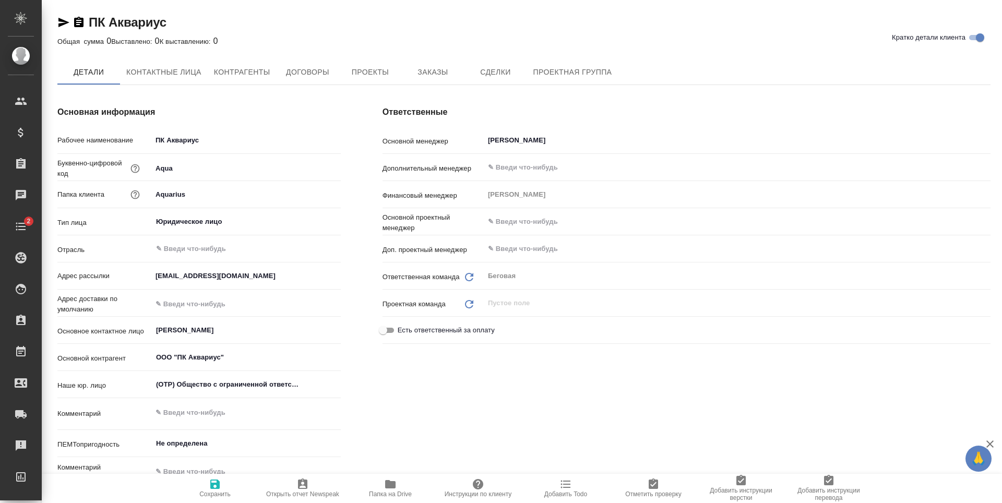
type textarea "x"
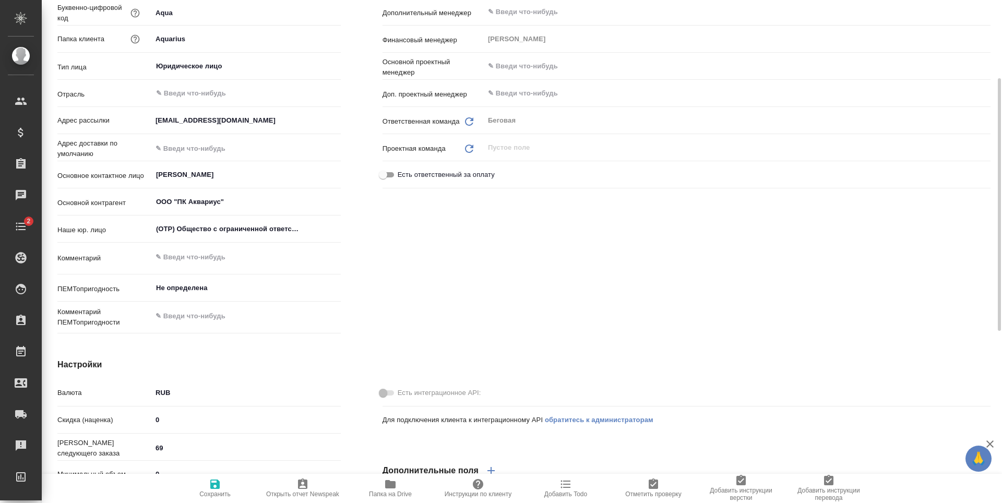
type textarea "x"
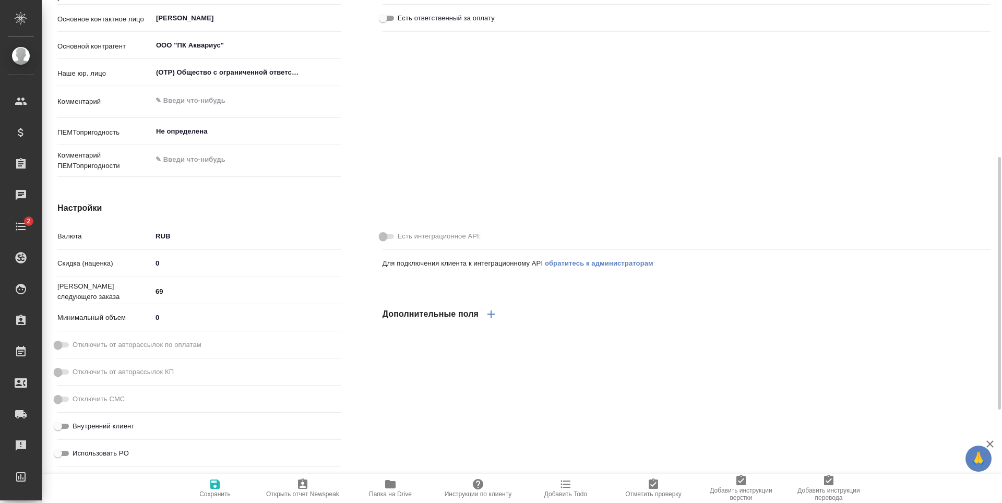
type textarea "x"
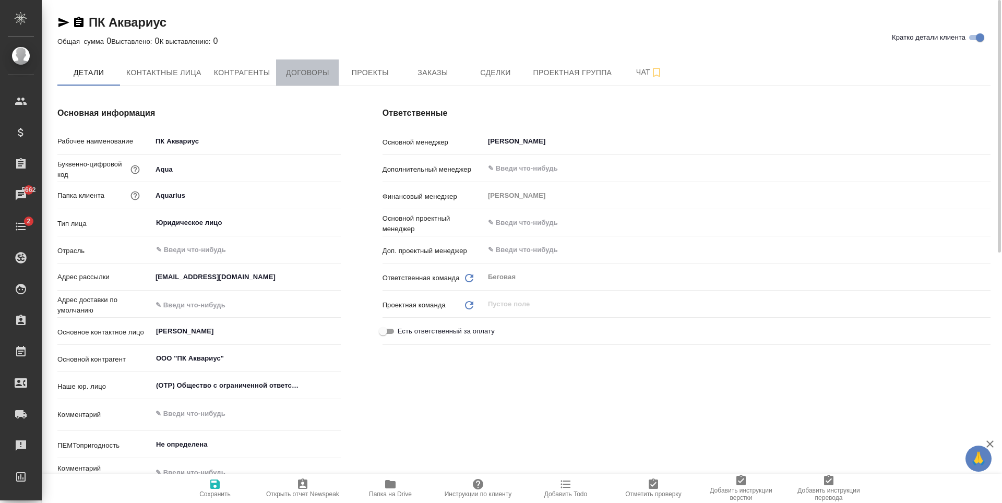
click at [285, 74] on span "Договоры" at bounding box center [307, 72] width 50 height 13
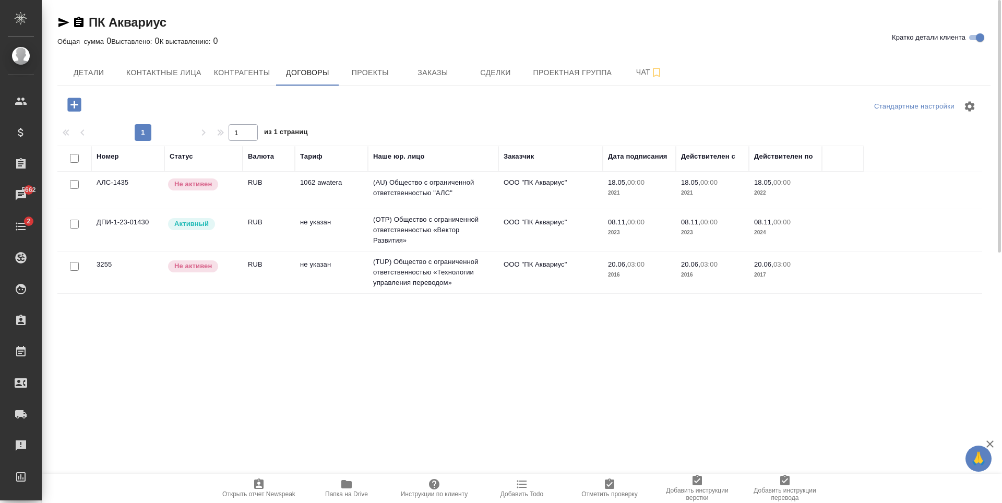
click at [330, 234] on td "не указан" at bounding box center [331, 230] width 73 height 37
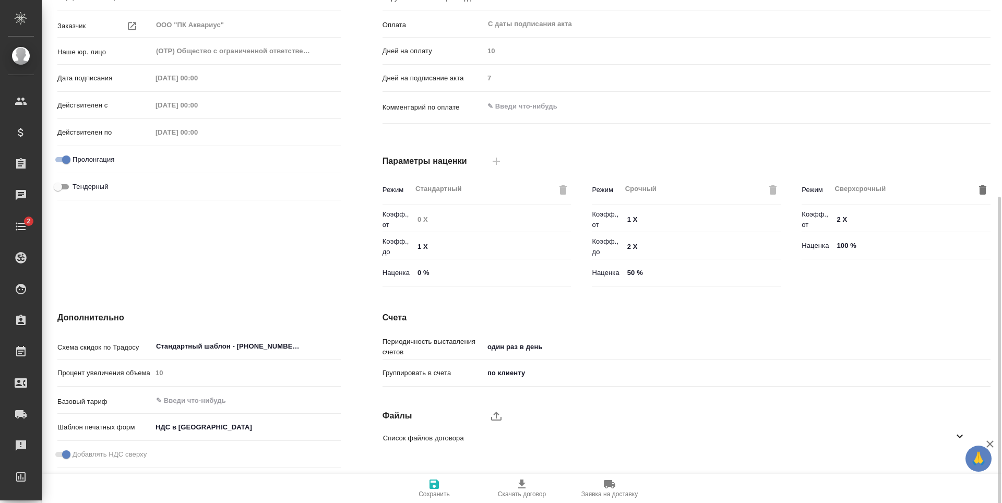
scroll to position [207, 0]
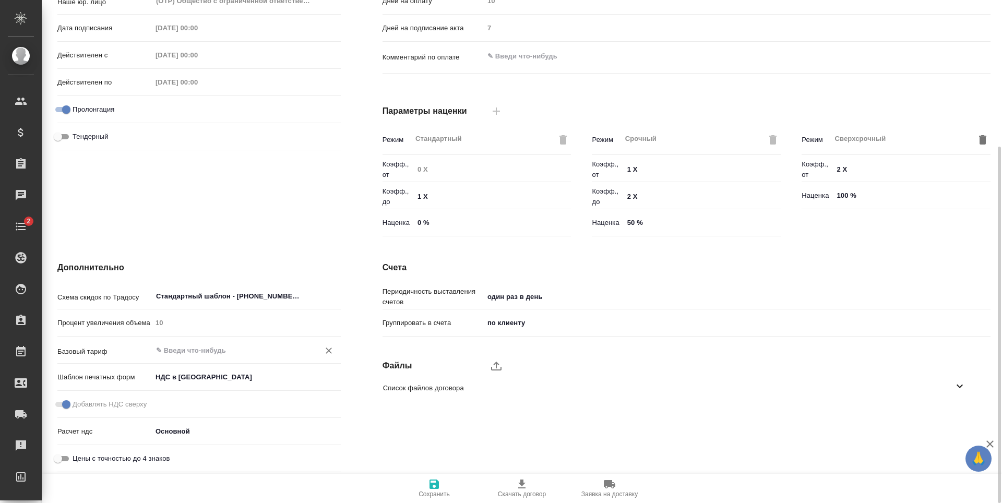
click at [198, 342] on div "​" at bounding box center [246, 350] width 189 height 19
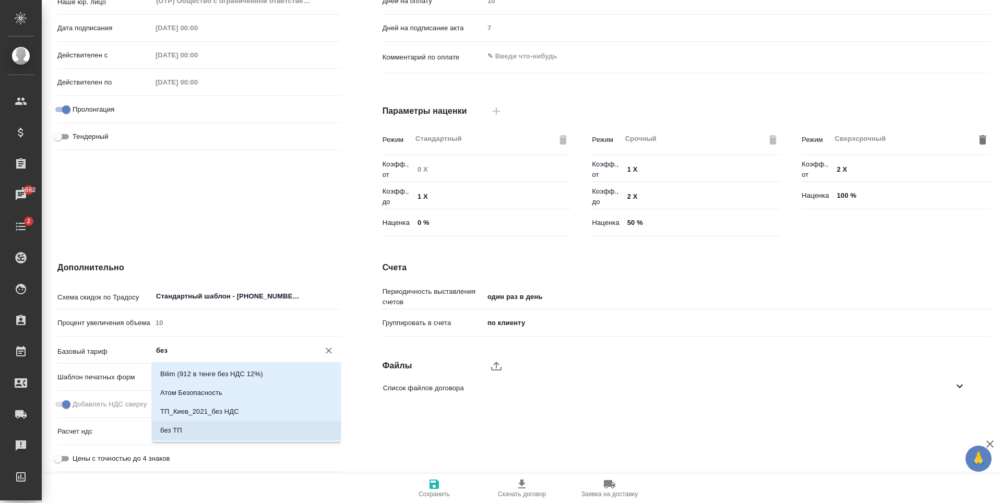
click at [190, 426] on li "без ТП" at bounding box center [246, 430] width 189 height 19
type input "без ТП"
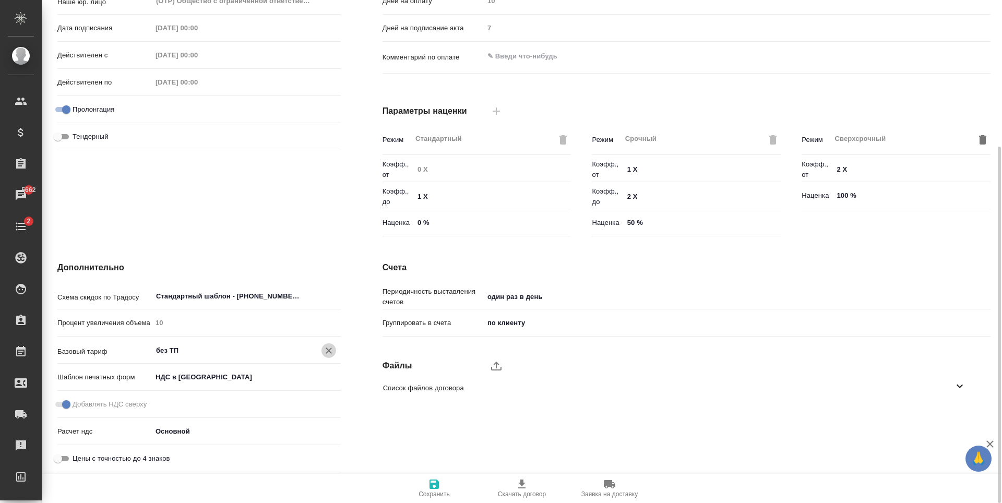
click at [329, 358] on button "Очистить" at bounding box center [329, 351] width 15 height 15
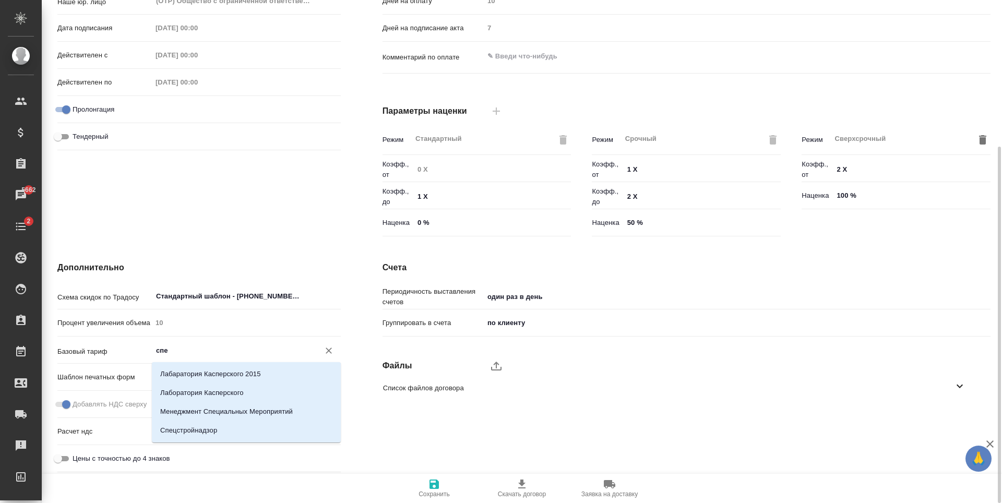
type input "спец"
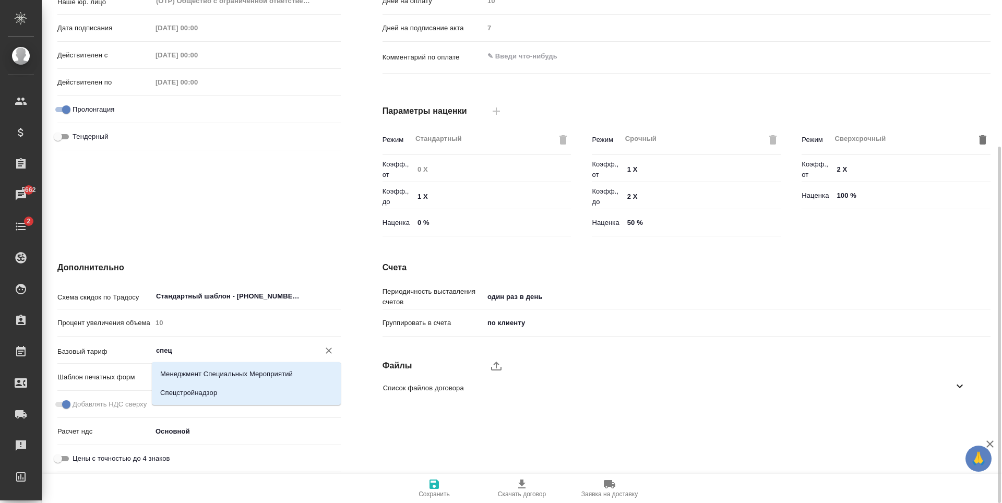
click at [326, 348] on icon "Очистить" at bounding box center [329, 351] width 6 height 6
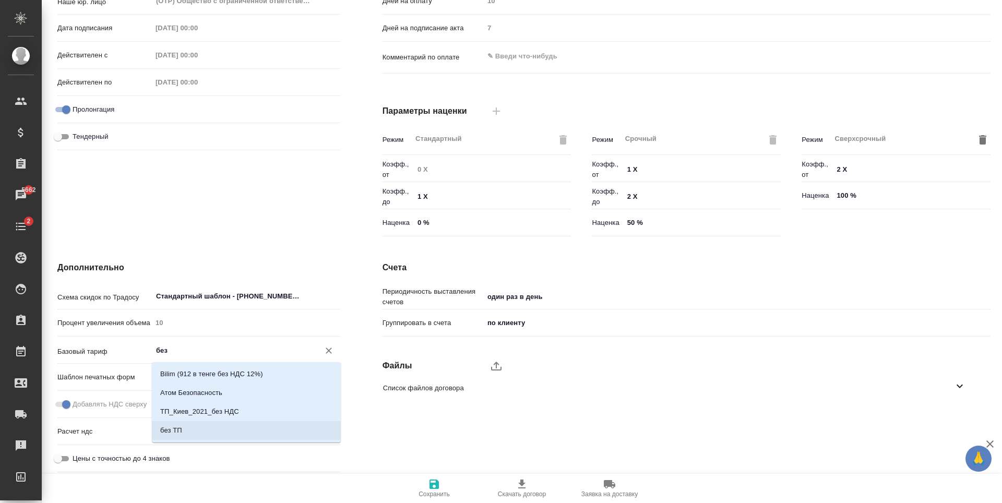
click at [220, 431] on li "без ТП" at bounding box center [246, 430] width 189 height 19
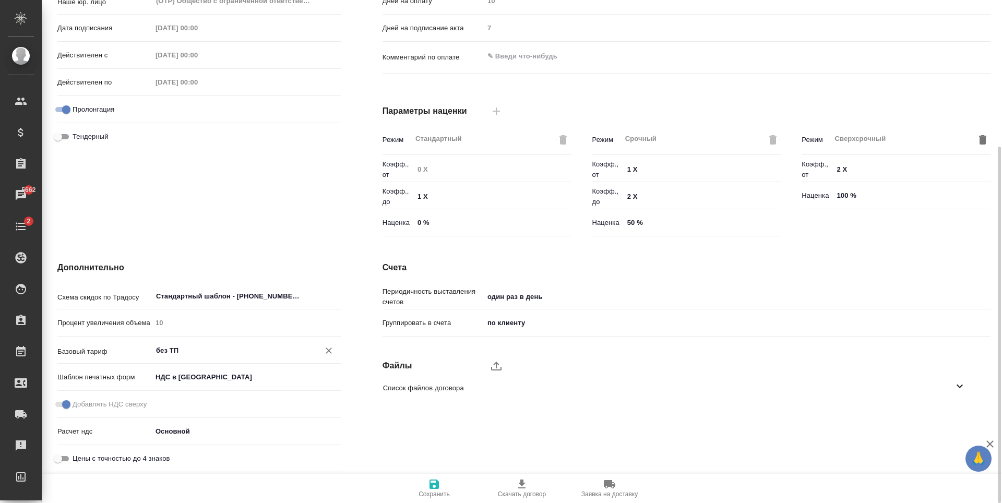
type input "без ТП"
click at [435, 479] on icon "button" at bounding box center [434, 484] width 13 height 13
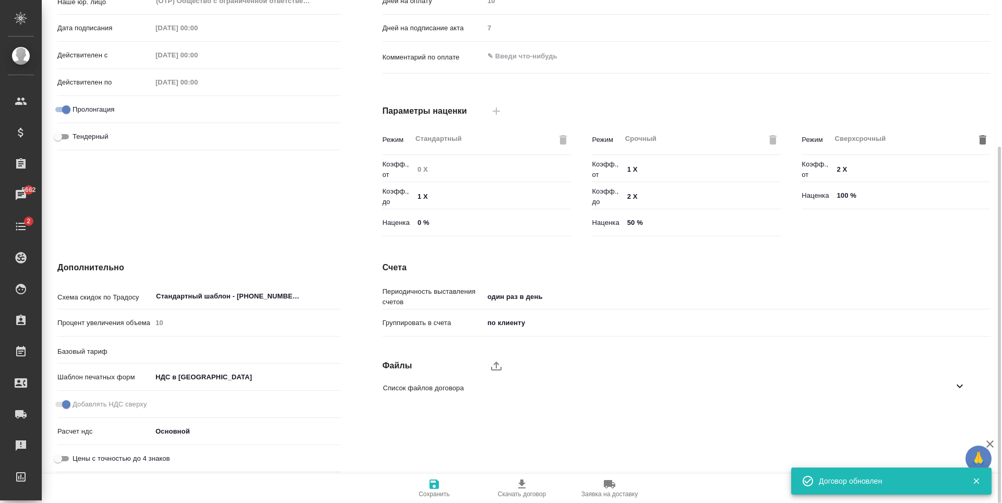
type input "без ТП"
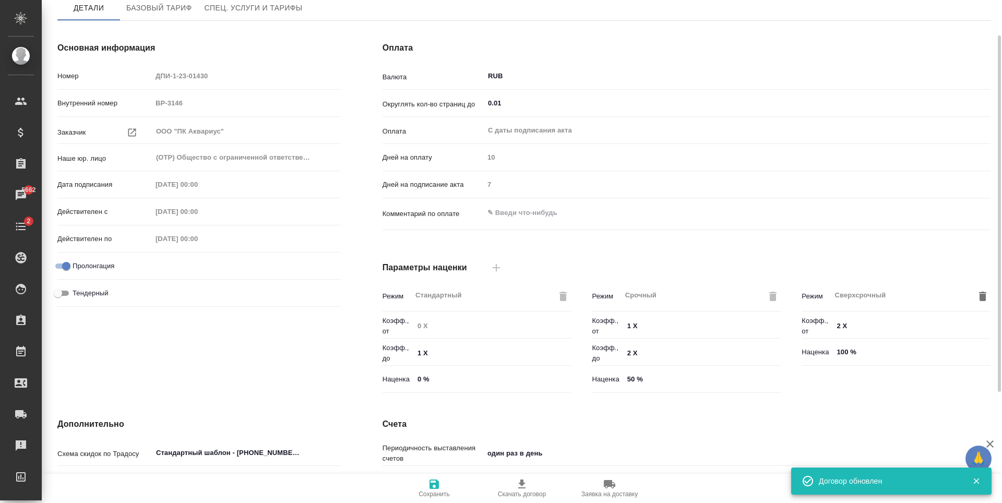
scroll to position [0, 0]
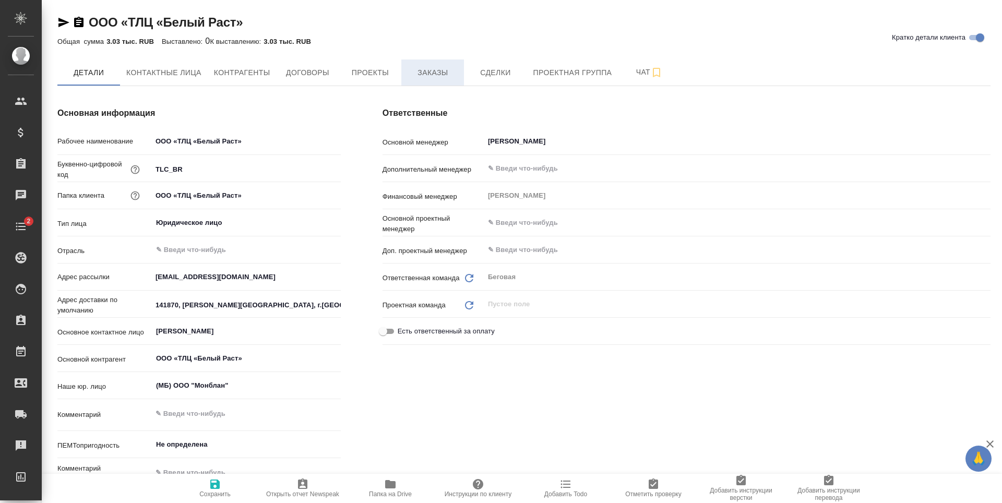
click at [413, 65] on button "Заказы" at bounding box center [432, 73] width 63 height 26
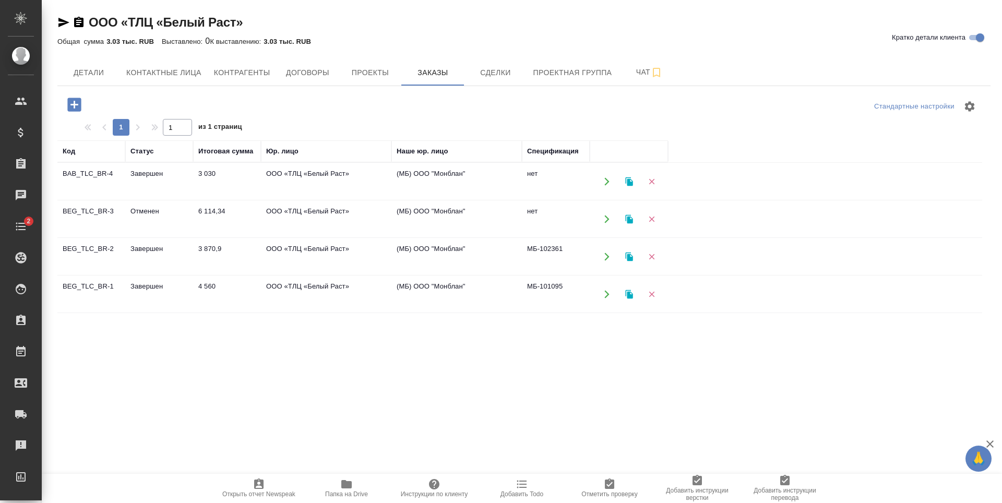
click at [197, 193] on td "3 030" at bounding box center [227, 181] width 68 height 37
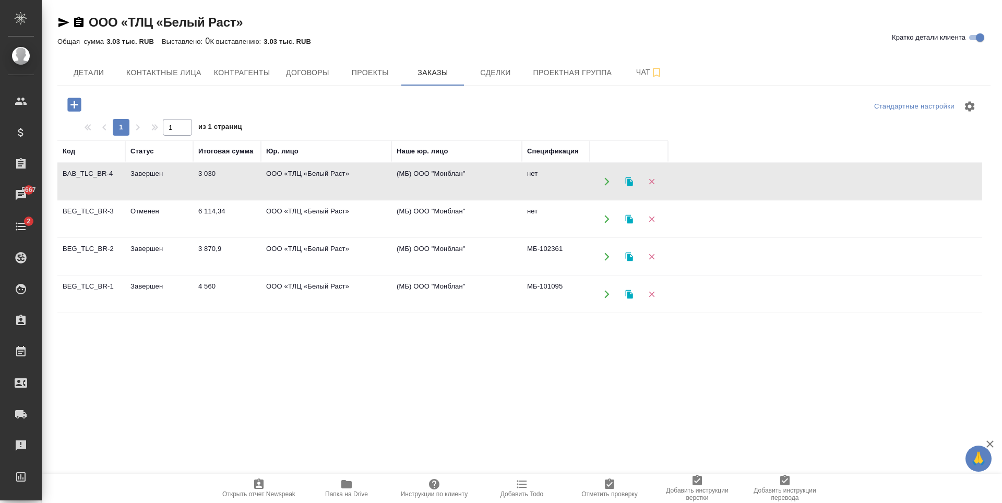
click at [197, 193] on td "3 030" at bounding box center [227, 181] width 68 height 37
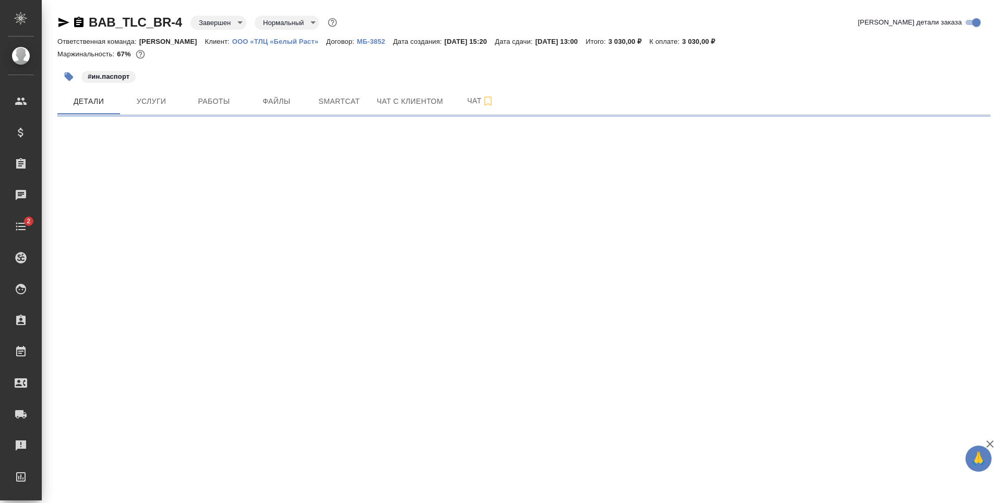
select select "RU"
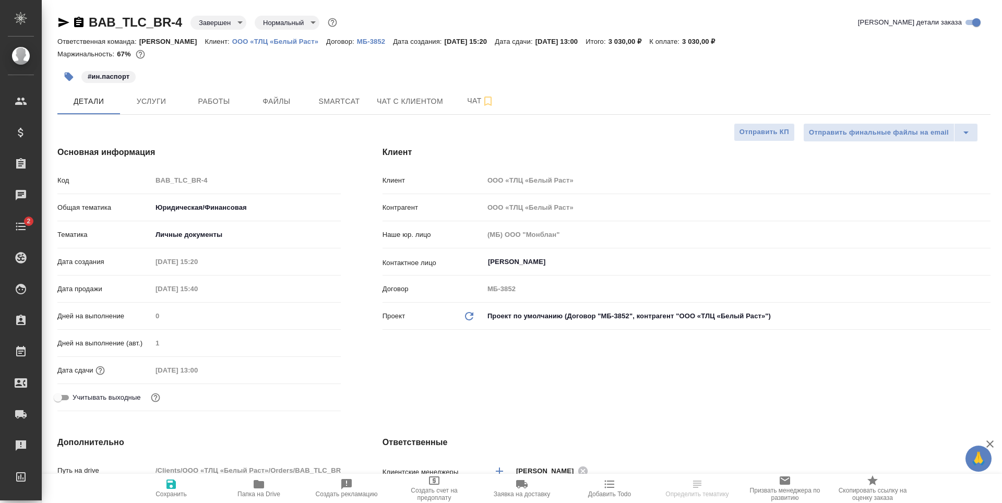
type textarea "x"
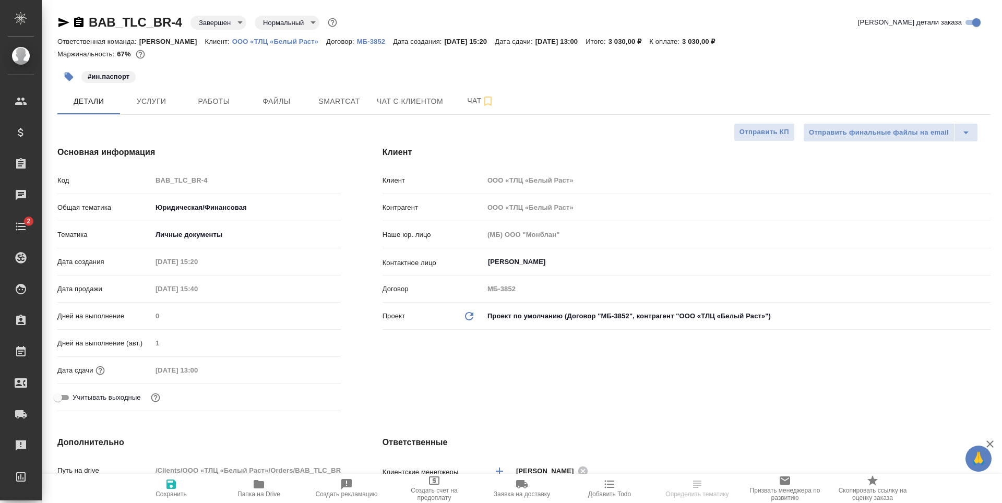
type textarea "x"
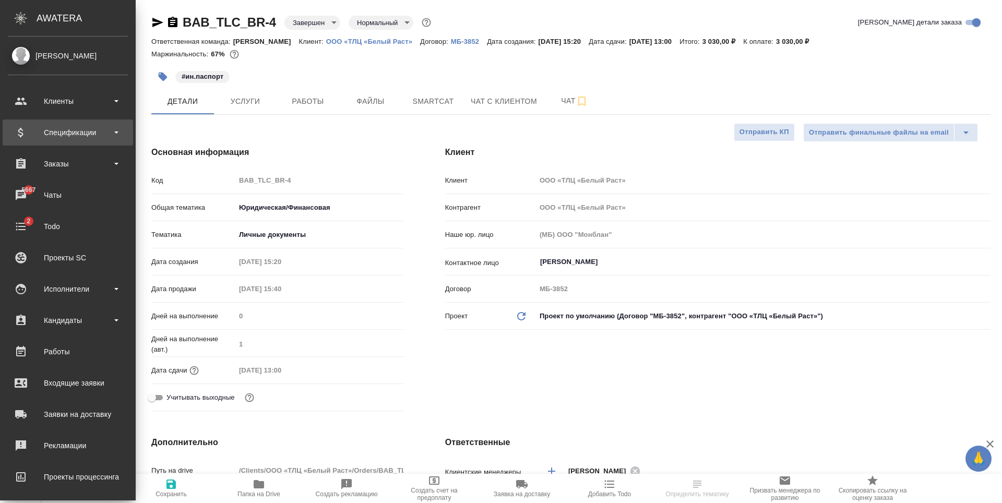
click at [86, 136] on div "Спецификации" at bounding box center [68, 133] width 120 height 16
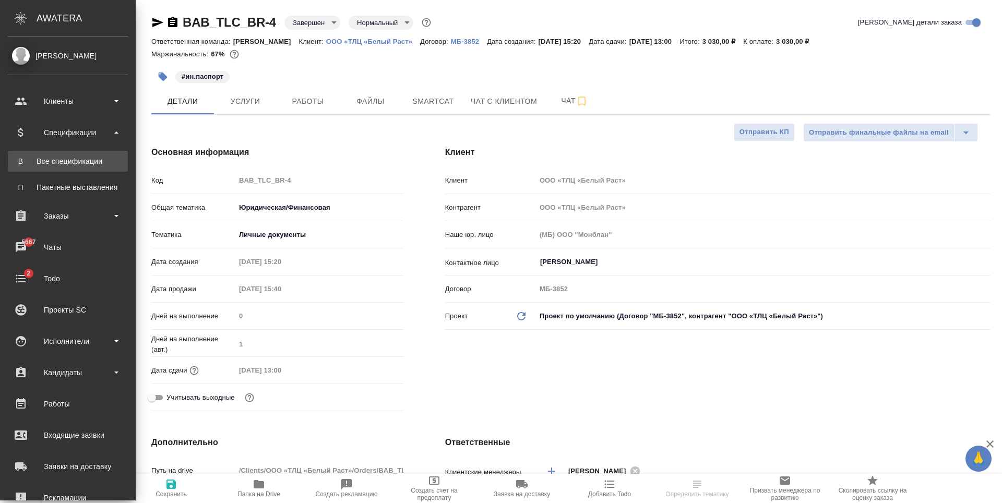
click at [89, 158] on div "Все спецификации" at bounding box center [68, 161] width 110 height 10
type textarea "x"
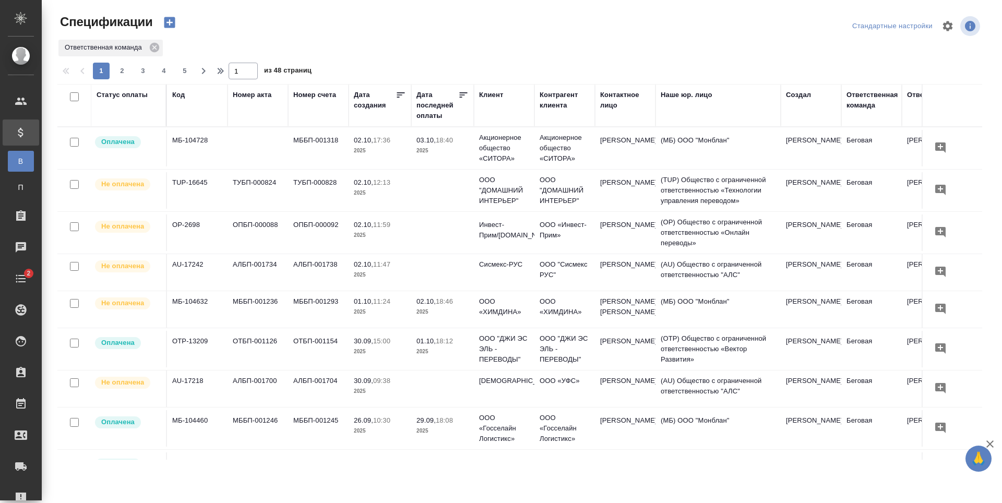
click at [168, 18] on icon "button" at bounding box center [169, 22] width 11 height 11
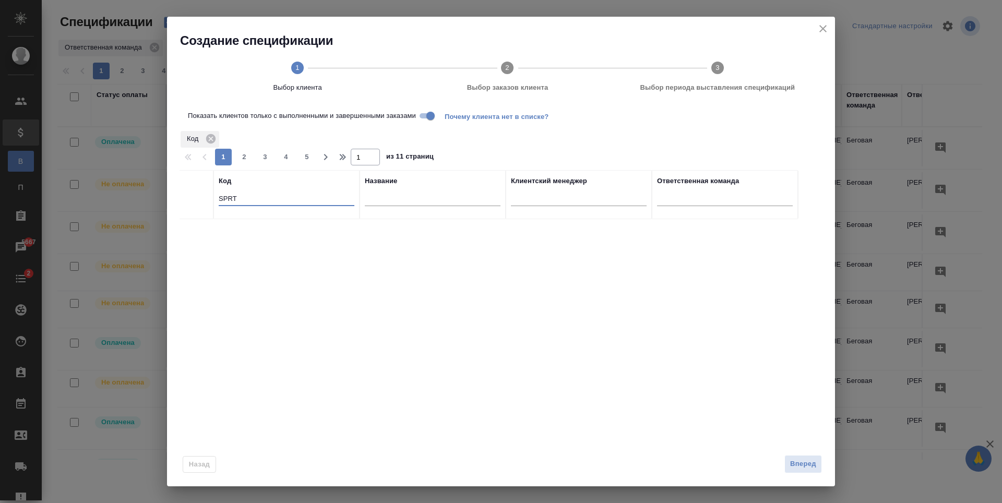
click at [223, 203] on input "SPRT" at bounding box center [287, 199] width 136 height 13
click at [222, 203] on input "SPRT" at bounding box center [287, 199] width 136 height 13
type input "tlc"
click at [341, 241] on td "TLC_BR" at bounding box center [287, 238] width 146 height 37
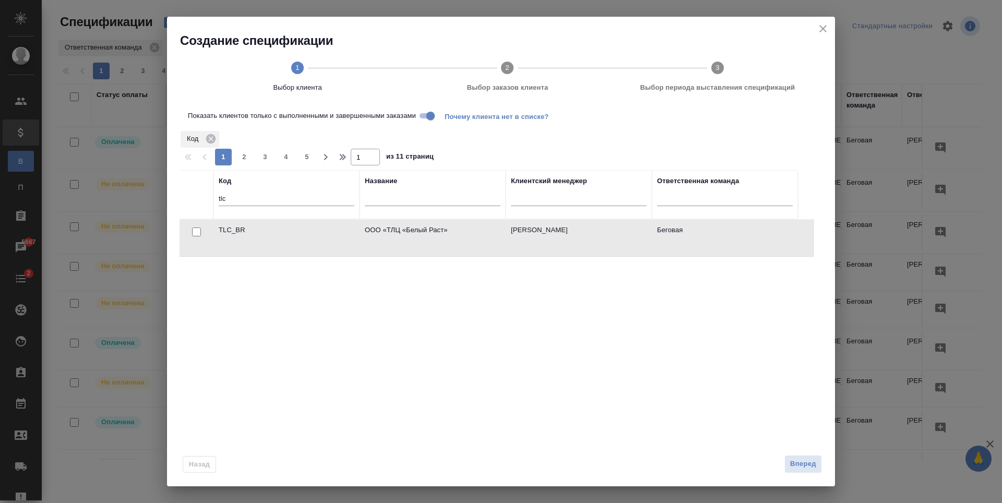
click at [341, 241] on td "TLC_BR" at bounding box center [287, 238] width 146 height 37
click at [197, 228] on input "checkbox" at bounding box center [196, 232] width 9 height 9
checkbox input "true"
click at [786, 466] on button "Вперед" at bounding box center [804, 464] width 38 height 18
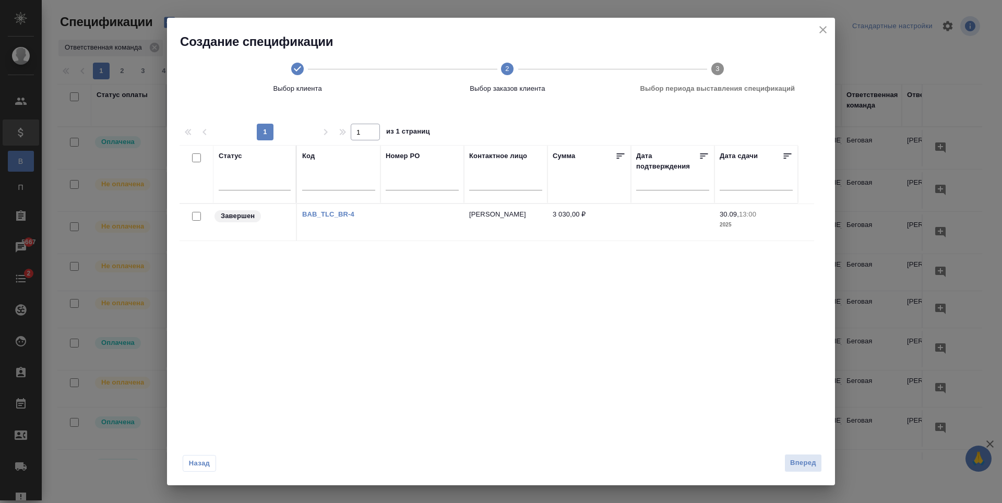
click at [202, 218] on div at bounding box center [196, 216] width 23 height 15
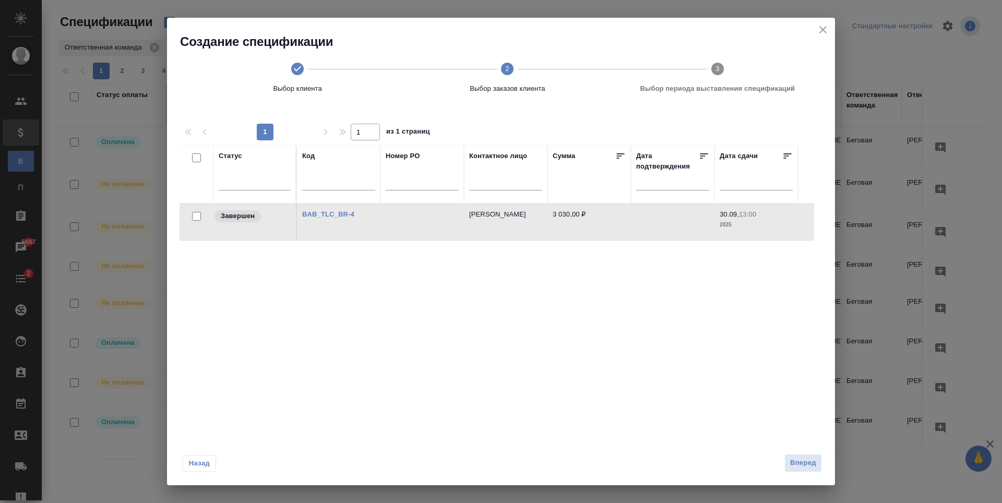
click at [196, 218] on input "checkbox" at bounding box center [196, 216] width 9 height 9
checkbox input "true"
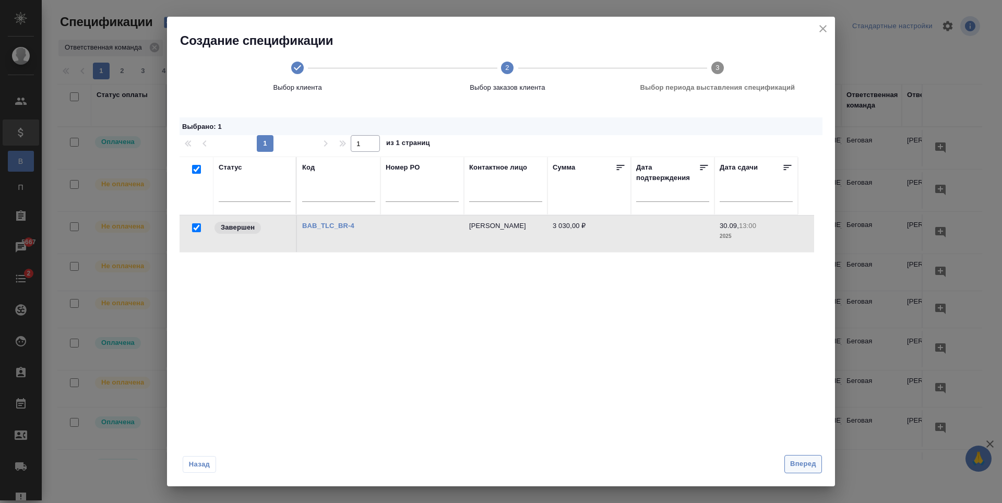
click at [795, 468] on span "Вперед" at bounding box center [803, 464] width 26 height 12
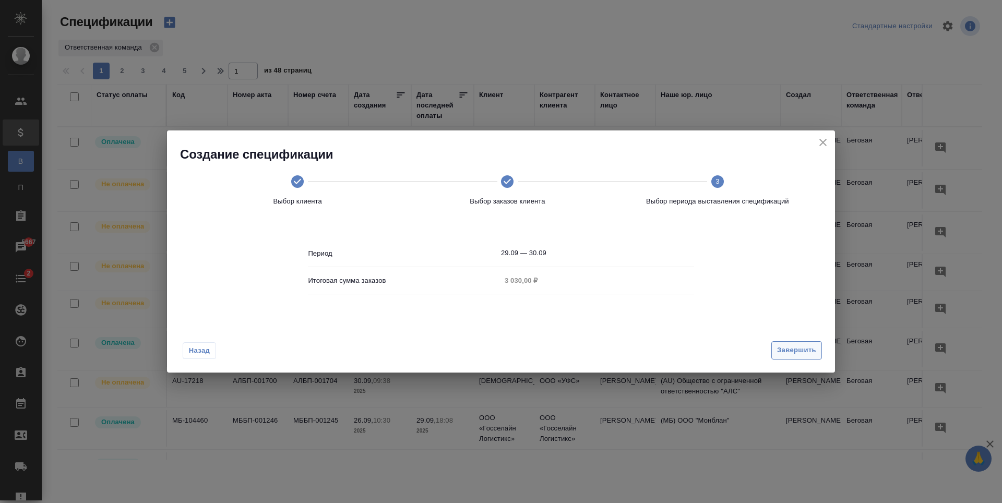
click at [789, 341] on button "Завершить" at bounding box center [797, 350] width 51 height 18
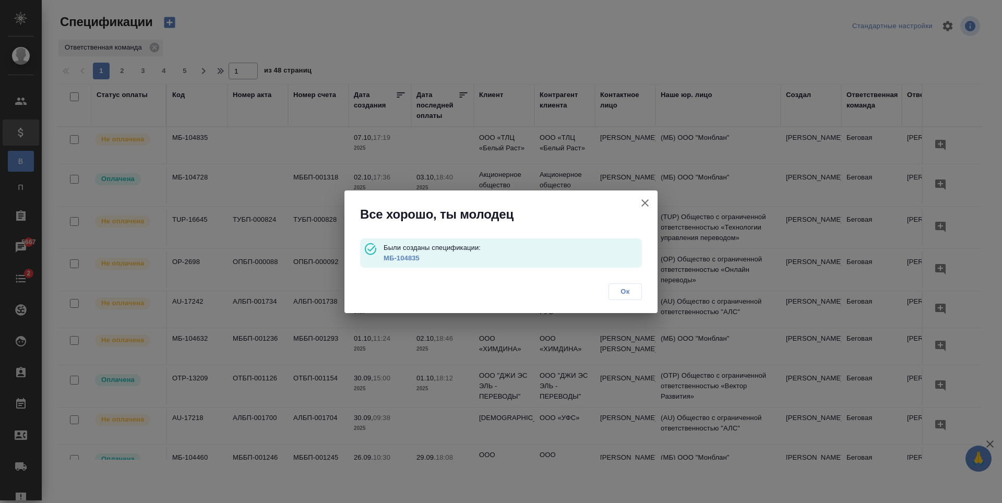
click at [416, 258] on link "МБ-104835" at bounding box center [402, 258] width 36 height 8
drag, startPoint x: 649, startPoint y: 207, endPoint x: 179, endPoint y: 3, distance: 513.3
click at [649, 207] on icon "button" at bounding box center [645, 203] width 13 height 13
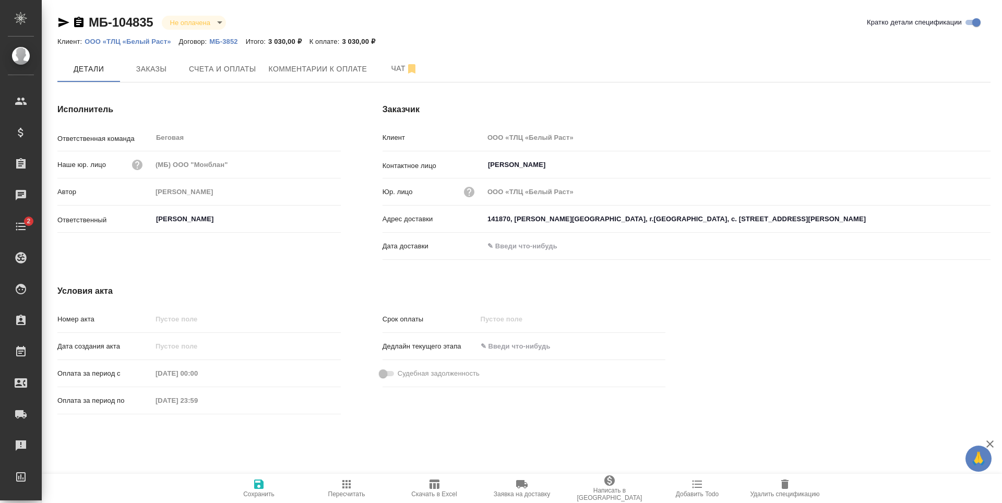
click at [242, 82] on div "Исполнитель Ответственная команда Беговая ​ Наше юр. лицо (МБ) ООО "Монблан" Ав…" at bounding box center [199, 183] width 325 height 203
click at [245, 77] on button "Счета и оплаты" at bounding box center [223, 69] width 80 height 26
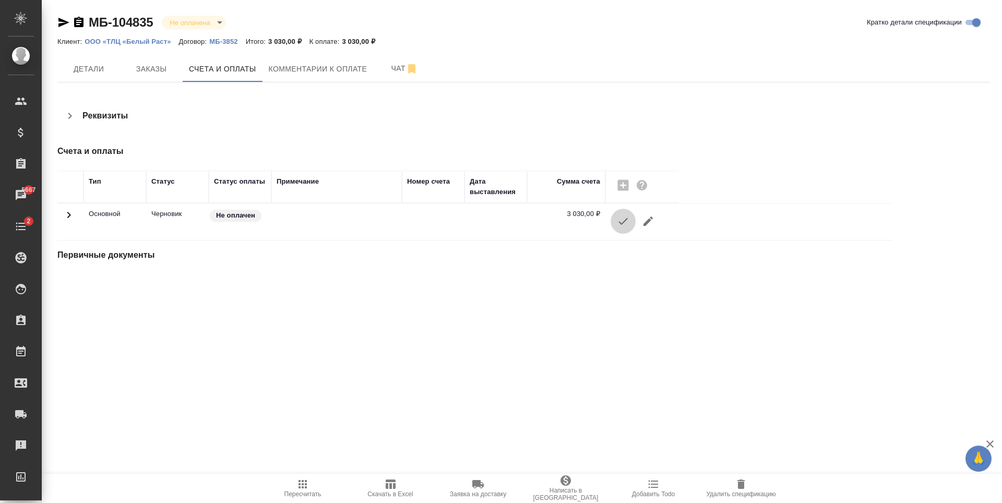
click at [623, 225] on icon "button" at bounding box center [623, 221] width 13 height 13
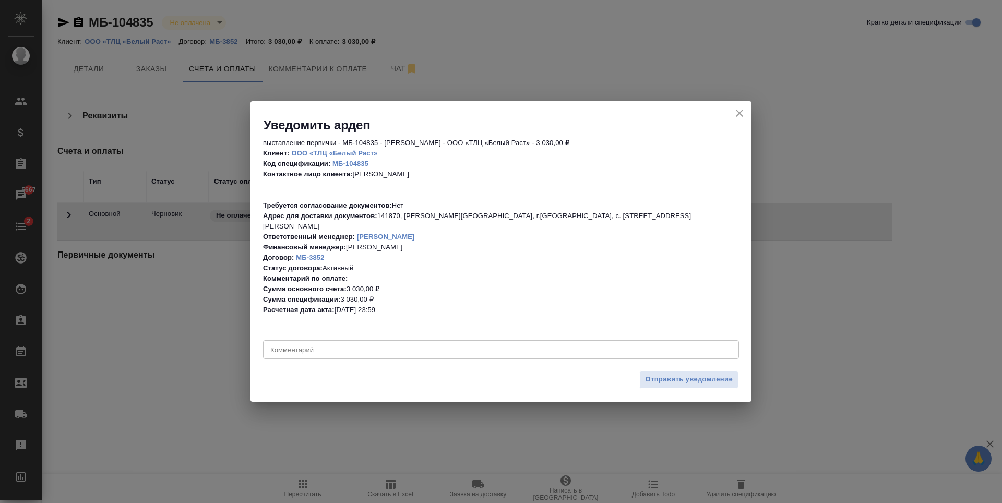
click at [391, 349] on div "x Комментарий" at bounding box center [501, 349] width 476 height 19
click at [696, 381] on button "Отправить уведомление" at bounding box center [689, 380] width 99 height 18
